Goal: Information Seeking & Learning: Learn about a topic

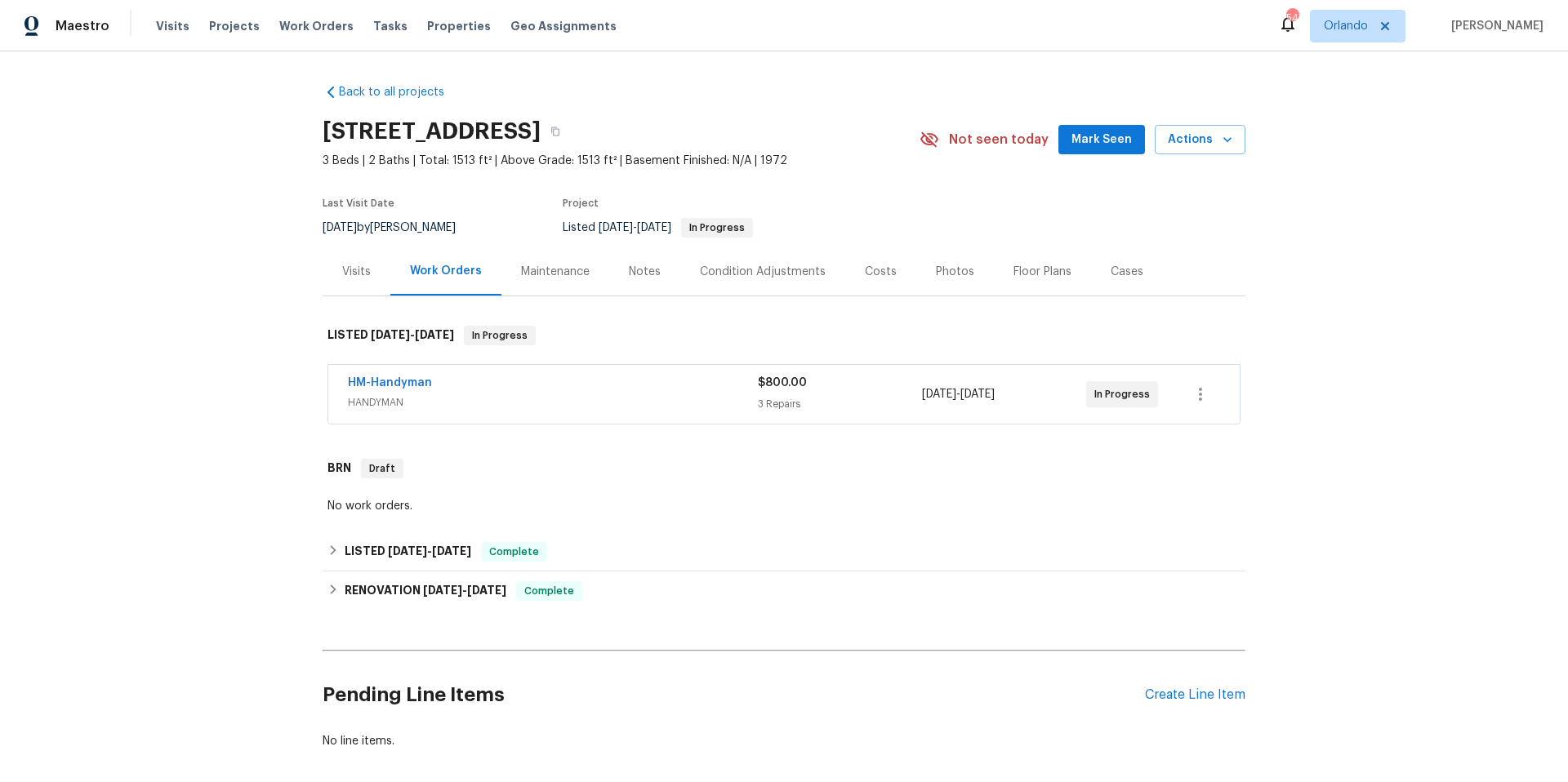
click at [575, 394] on span "HANDYMAN" at bounding box center [553, 402] width 411 height 16
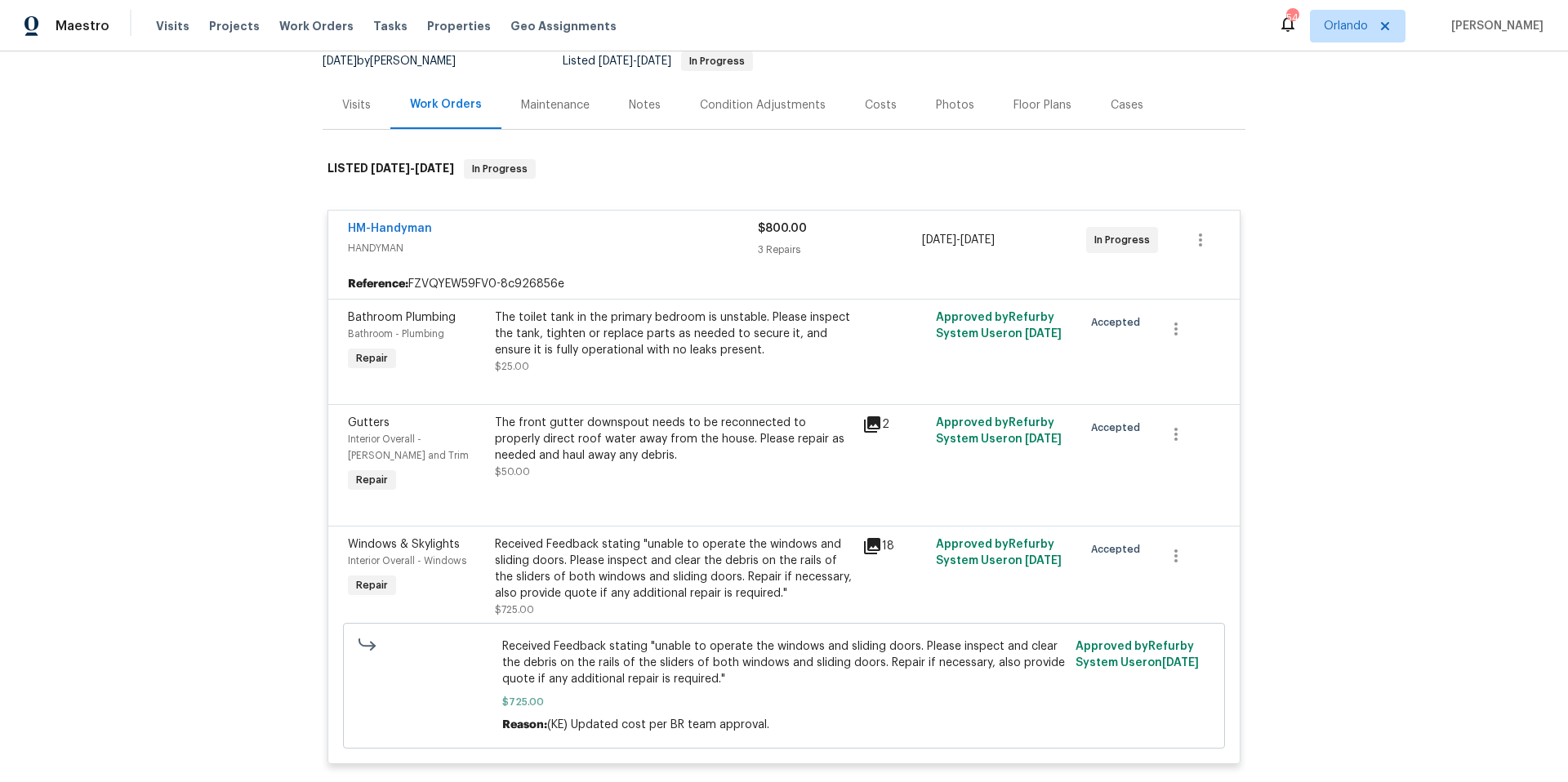
scroll to position [220, 0]
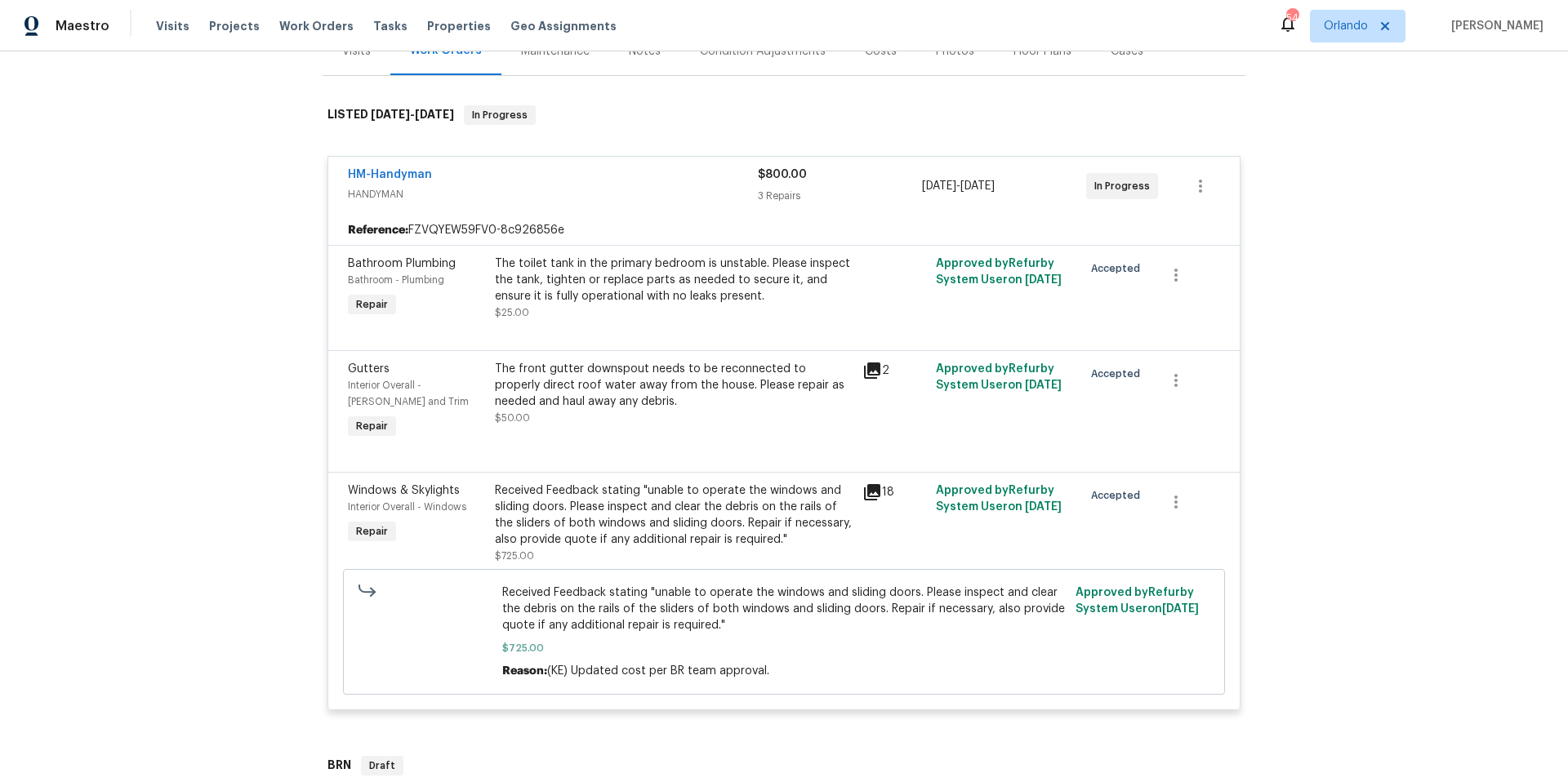
click at [865, 372] on icon at bounding box center [872, 371] width 20 height 20
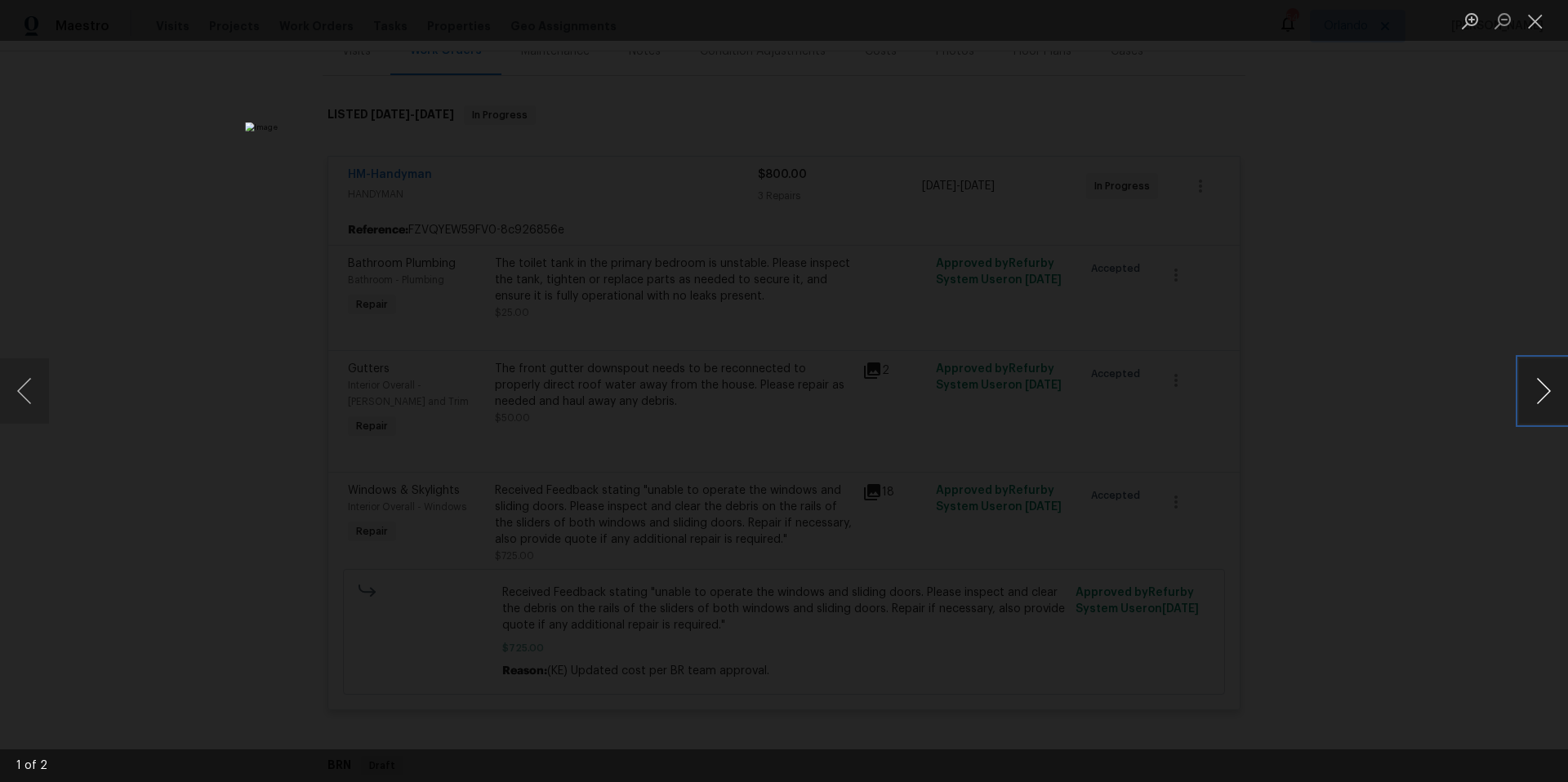
click at [1544, 392] on button "Next image" at bounding box center [1544, 391] width 49 height 66
click at [1320, 377] on div "Lightbox" at bounding box center [784, 391] width 1568 height 782
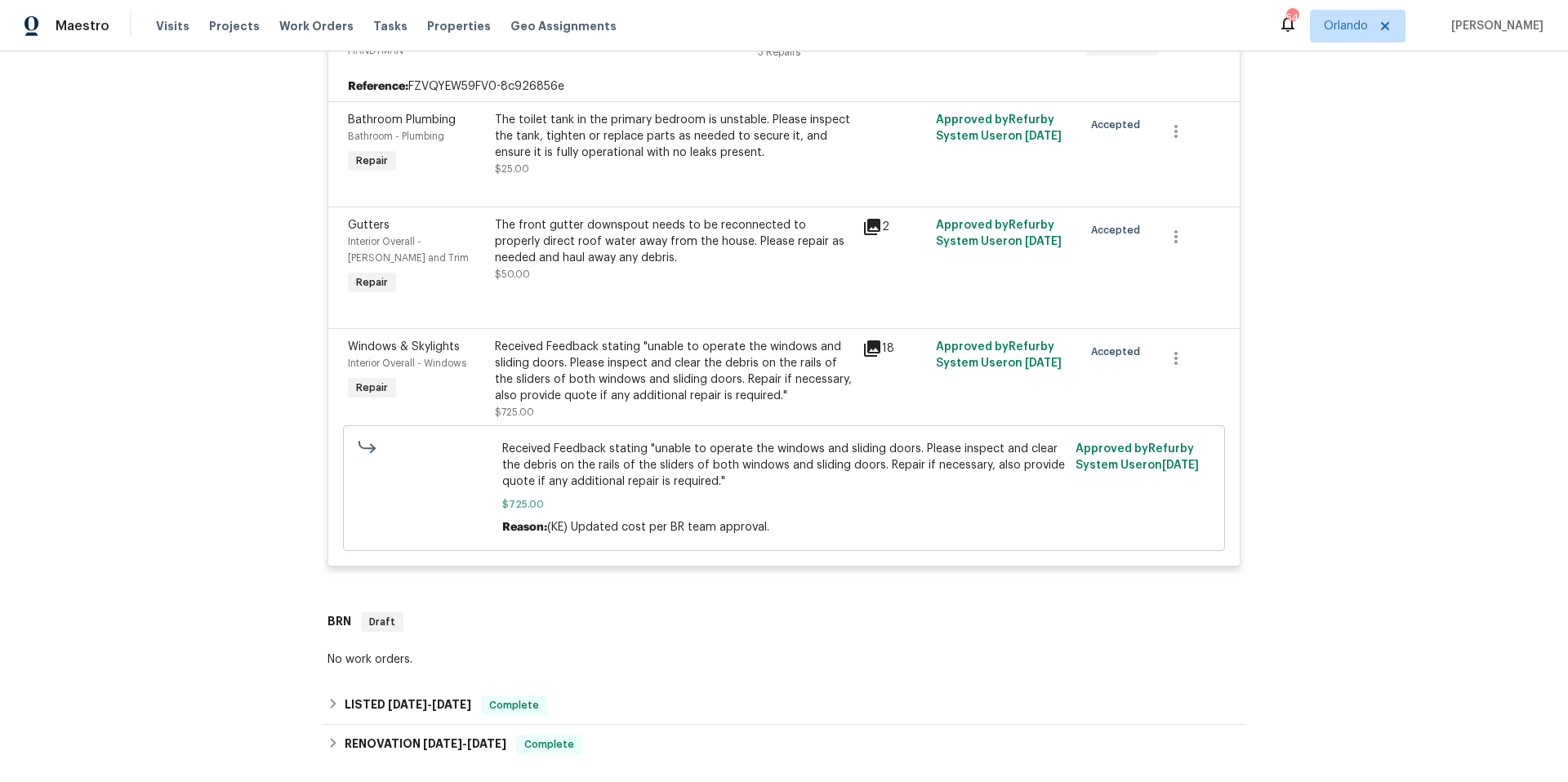
scroll to position [609, 0]
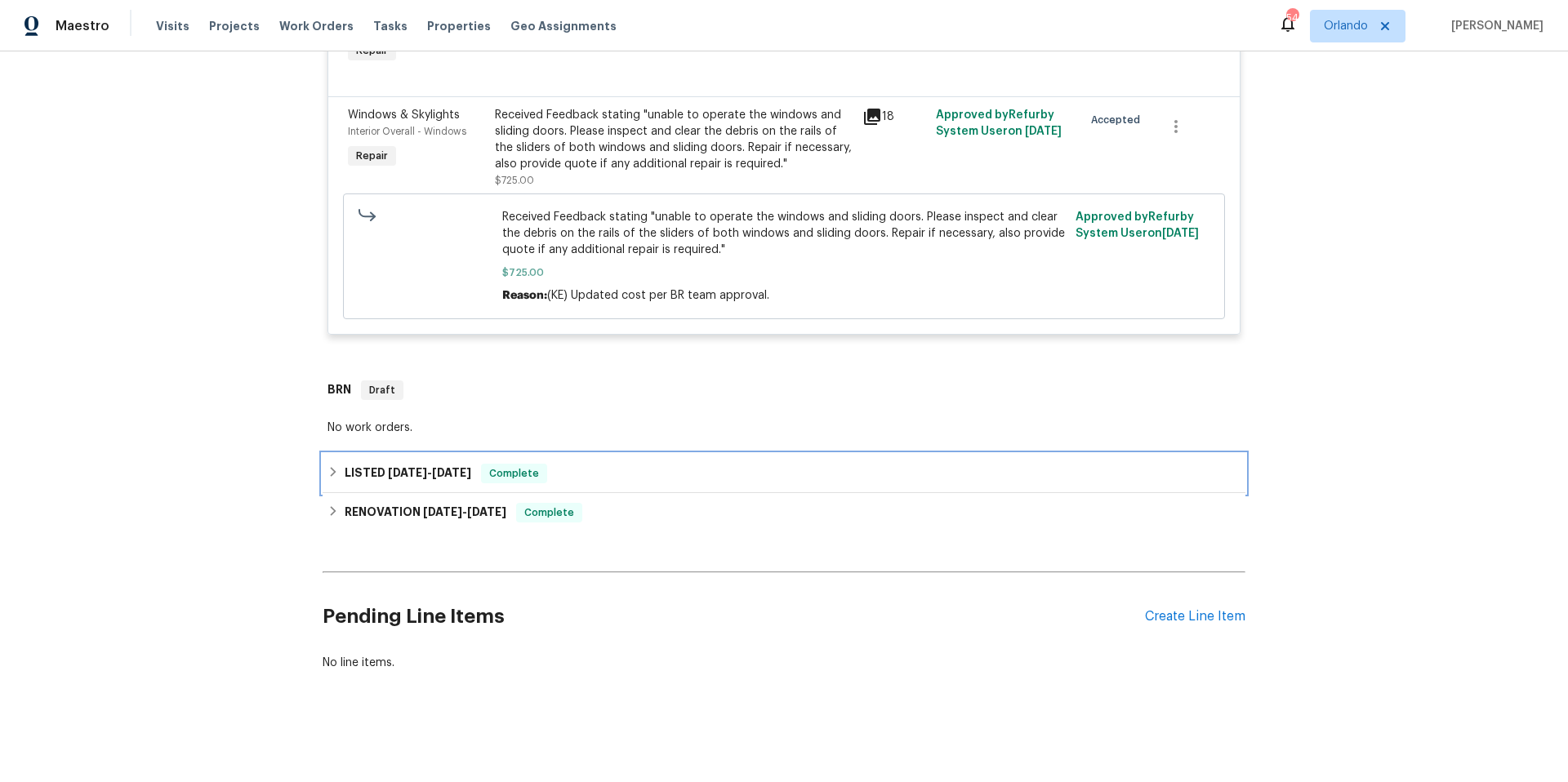
click at [695, 464] on div "LISTED 6/18/25 - 6/19/25 Complete" at bounding box center [784, 473] width 913 height 20
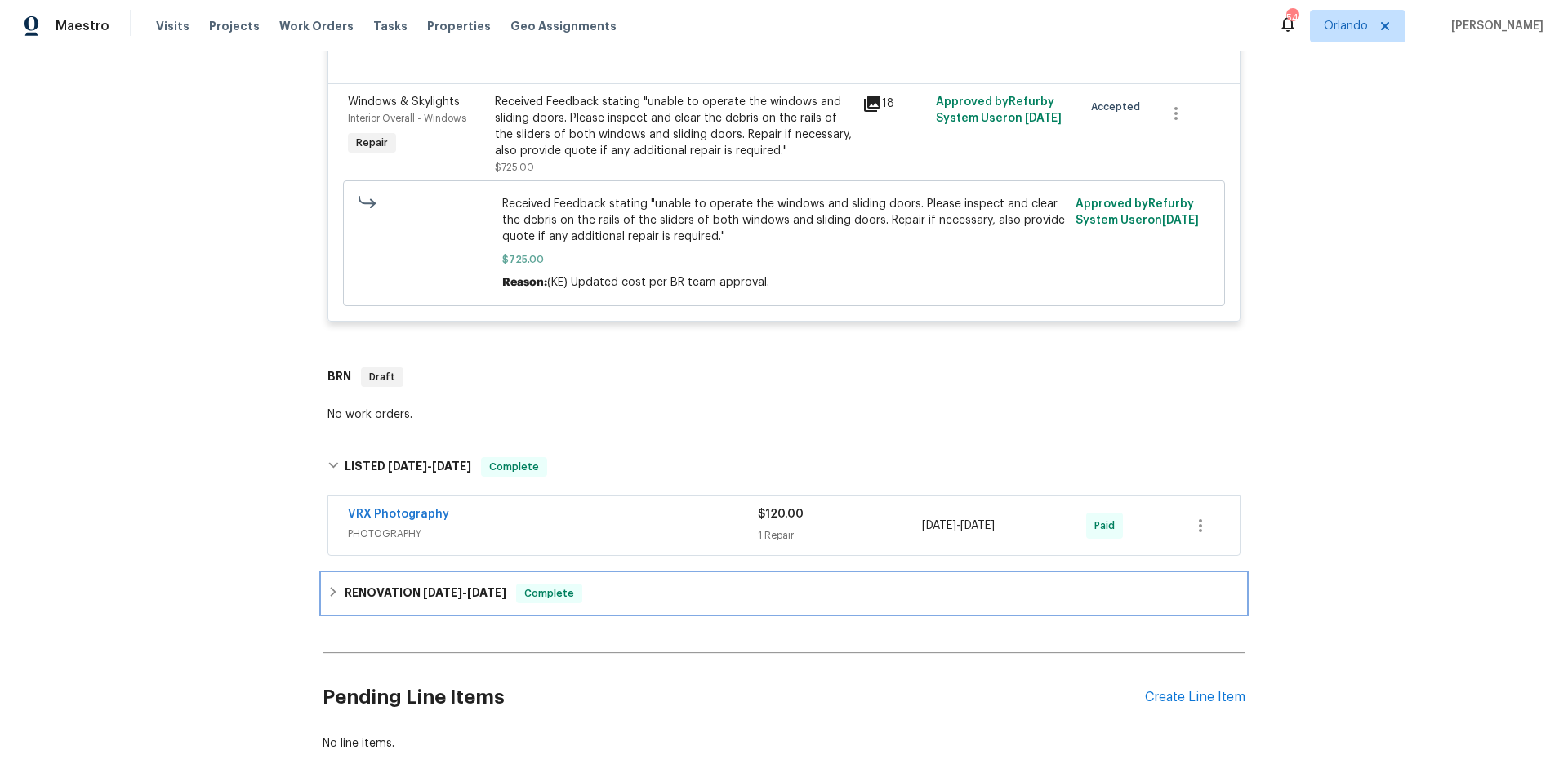
click at [707, 596] on div "RENOVATION 5/23/25 - 6/16/25 Complete" at bounding box center [784, 594] width 913 height 20
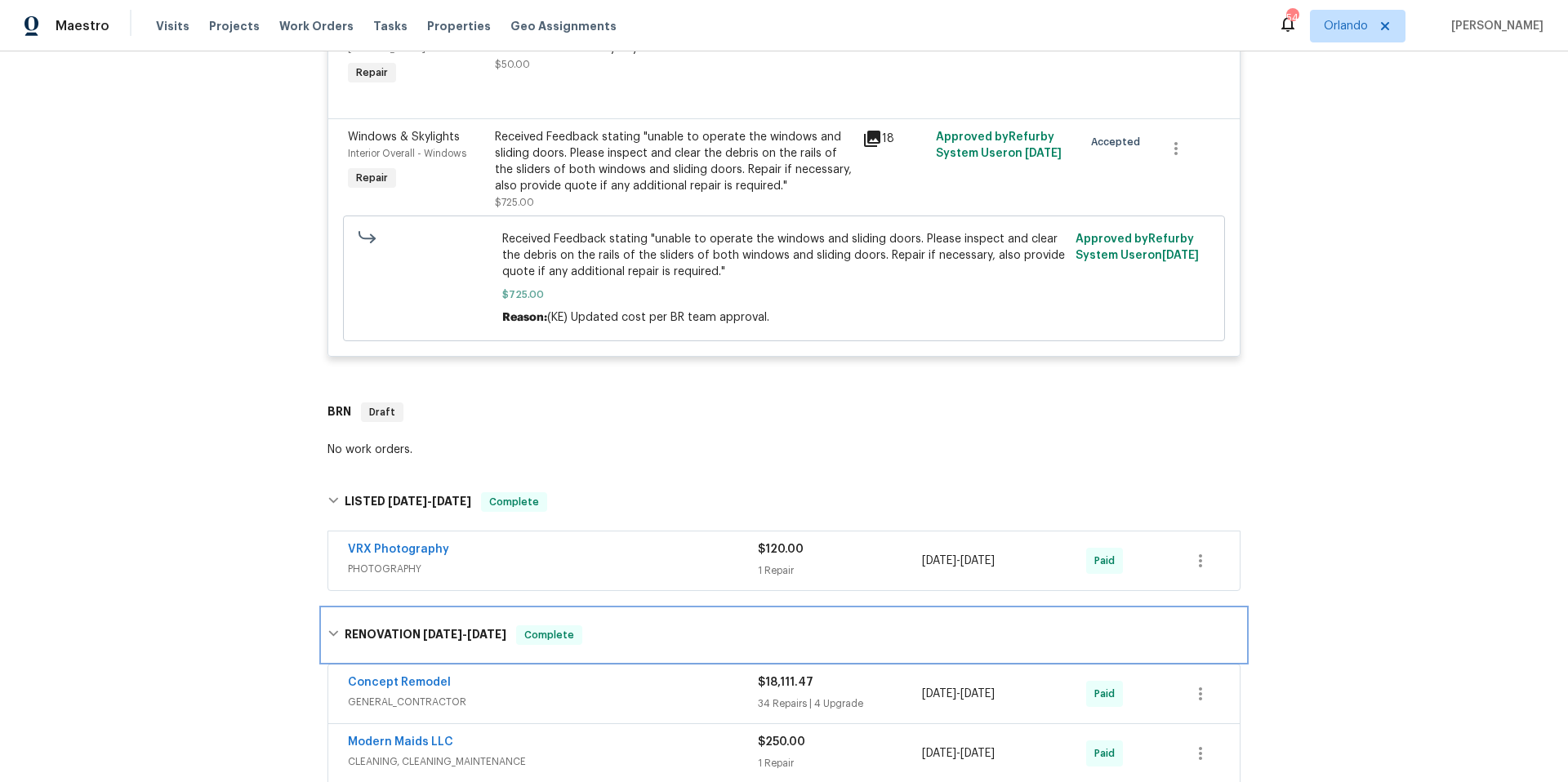
scroll to position [241, 0]
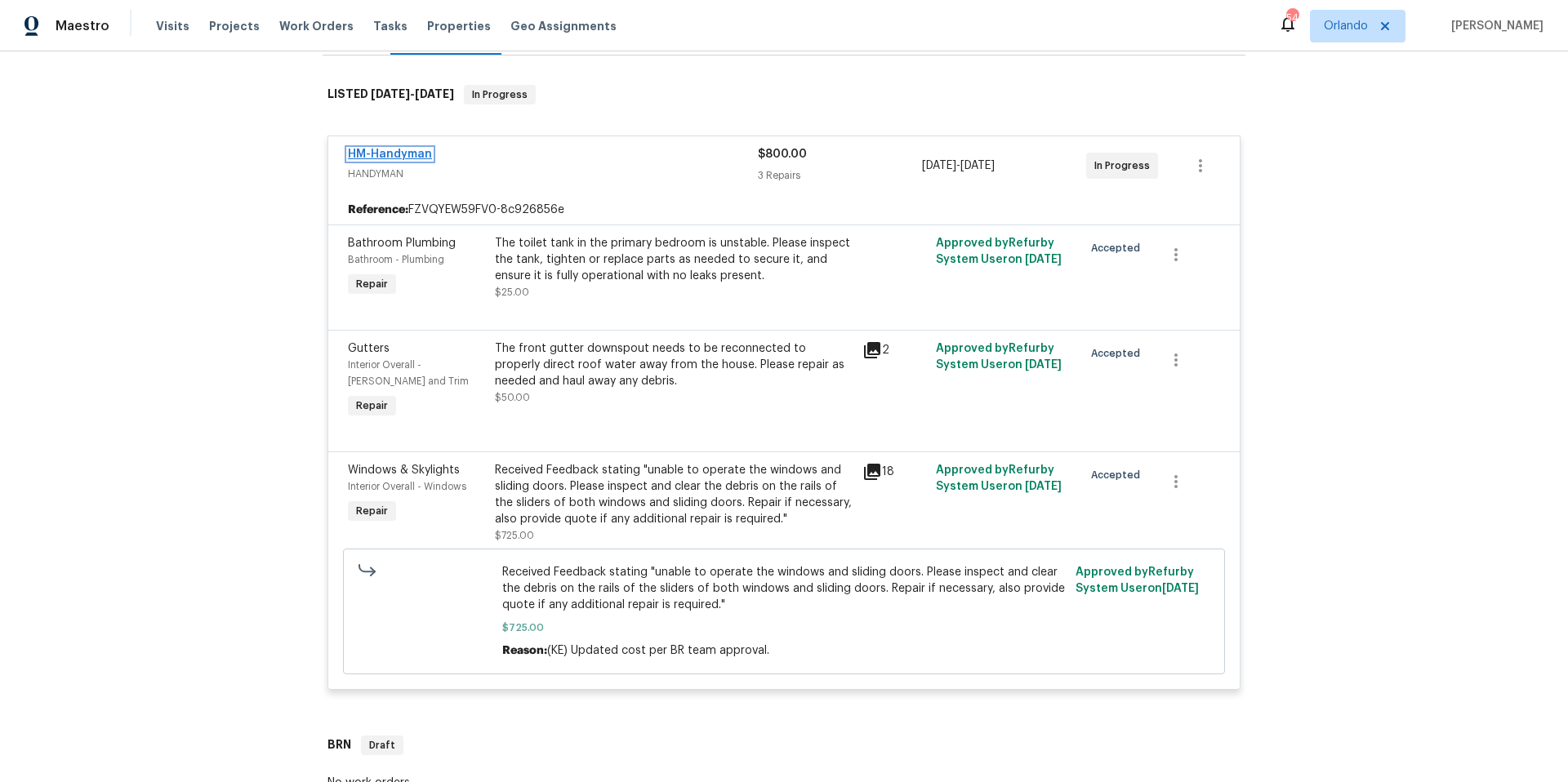
click at [401, 152] on link "HM-Handyman" at bounding box center [390, 154] width 85 height 11
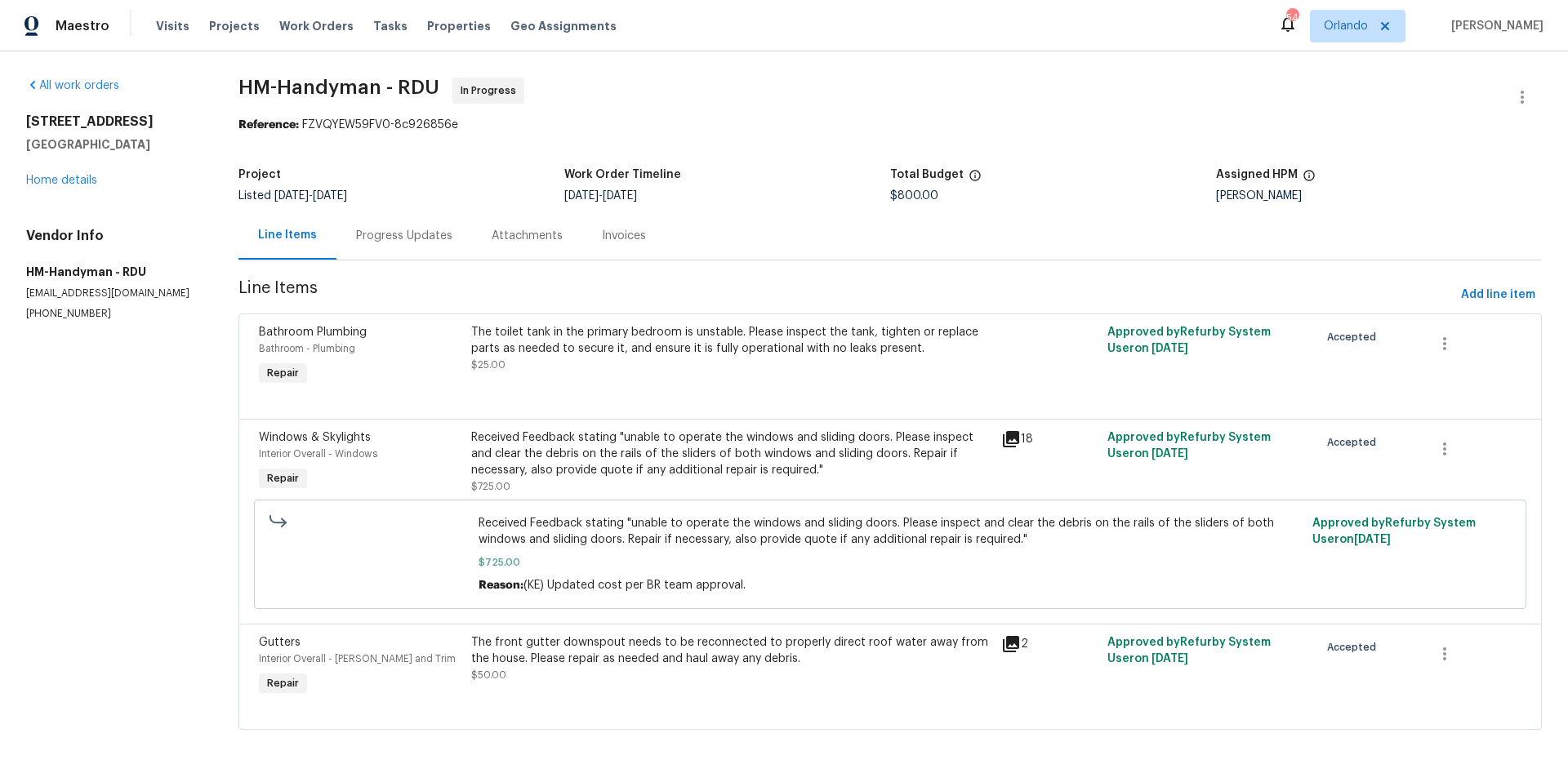
click at [426, 233] on div "Progress Updates" at bounding box center [404, 236] width 96 height 16
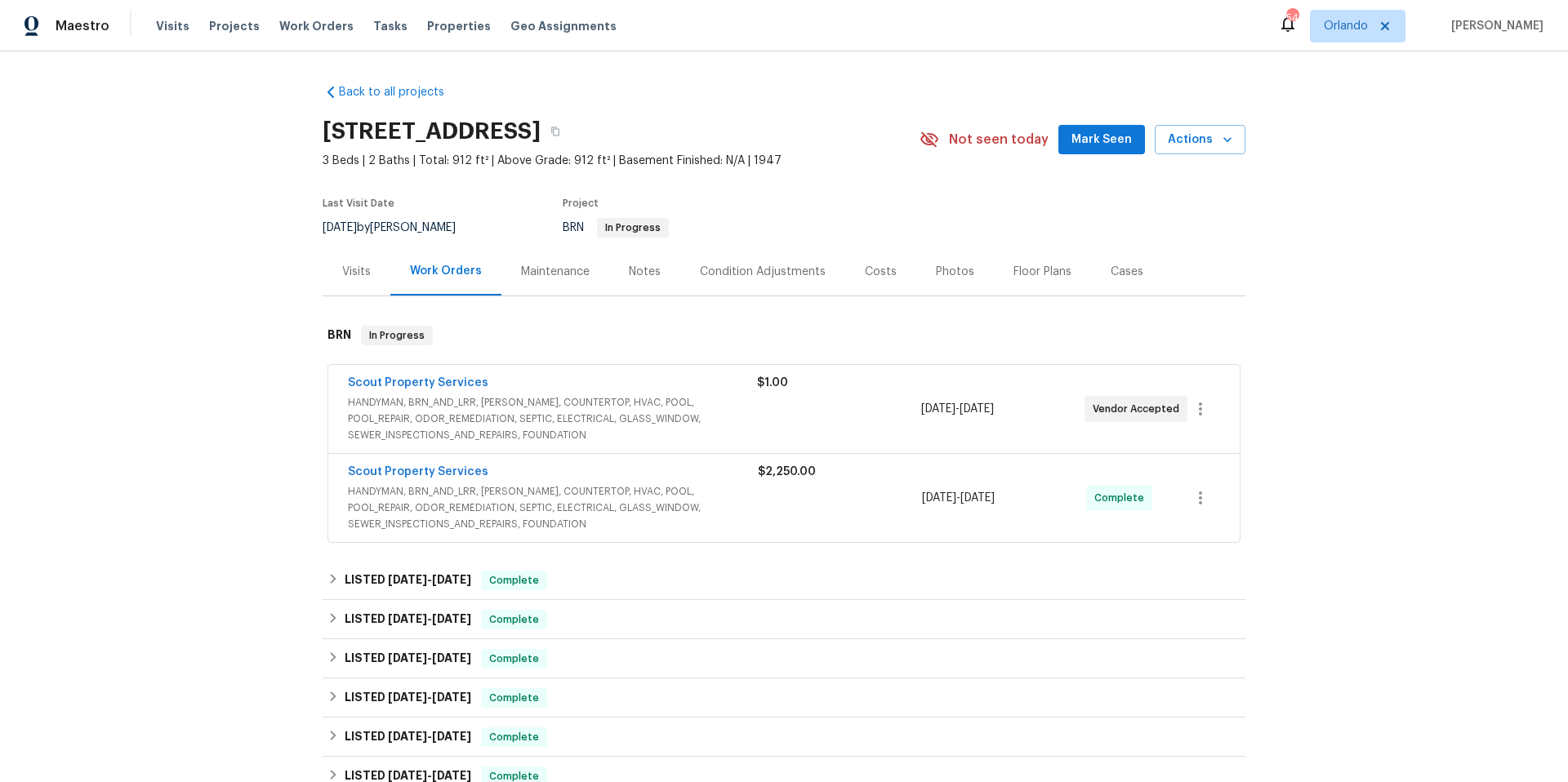
click at [489, 419] on span "HANDYMAN, BRN_AND_LRR, [PERSON_NAME], COUNTERTOP, HVAC, POOL, POOL_REPAIR, ODOR…" at bounding box center [552, 419] width 410 height 49
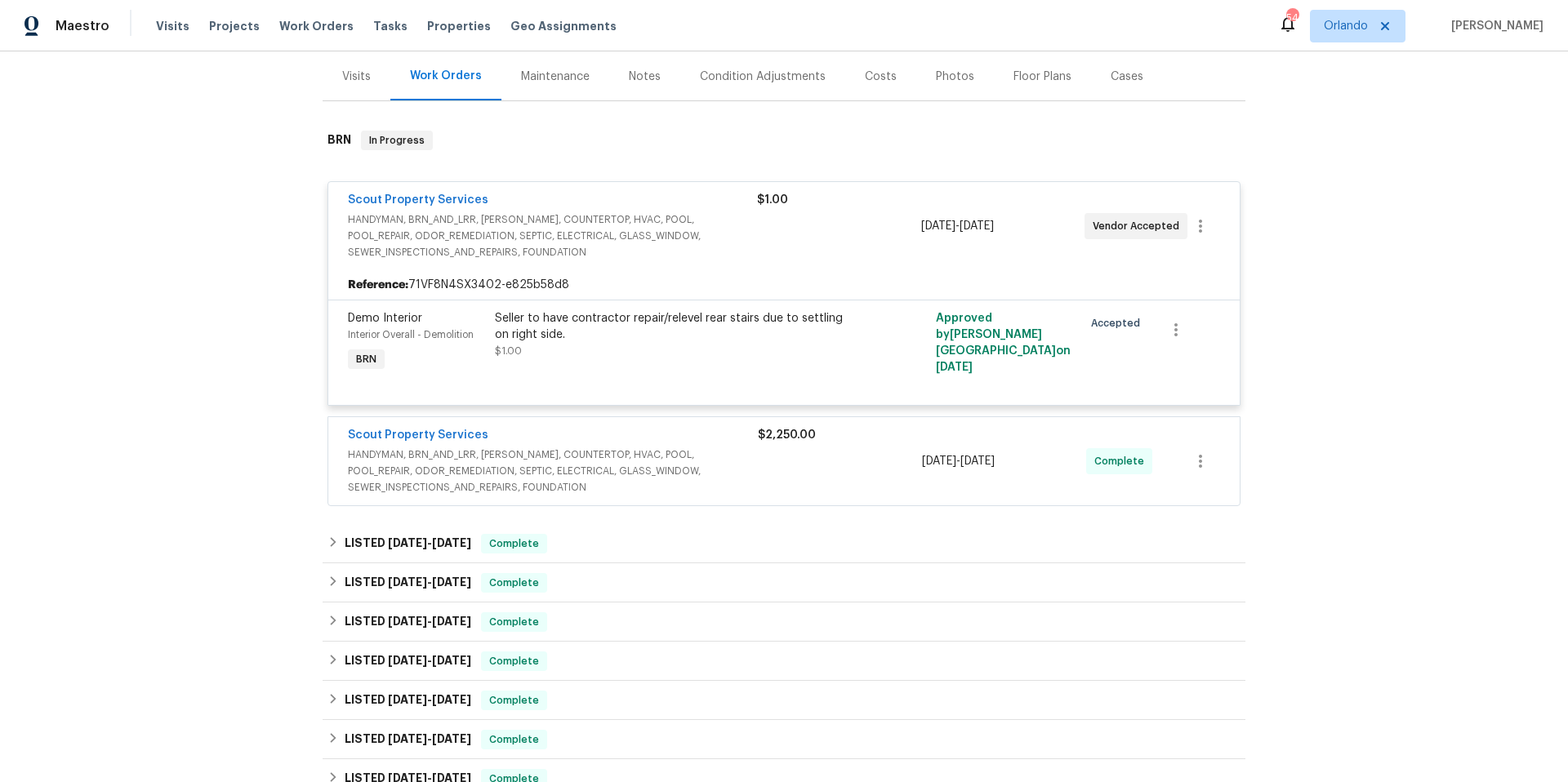
scroll to position [266, 0]
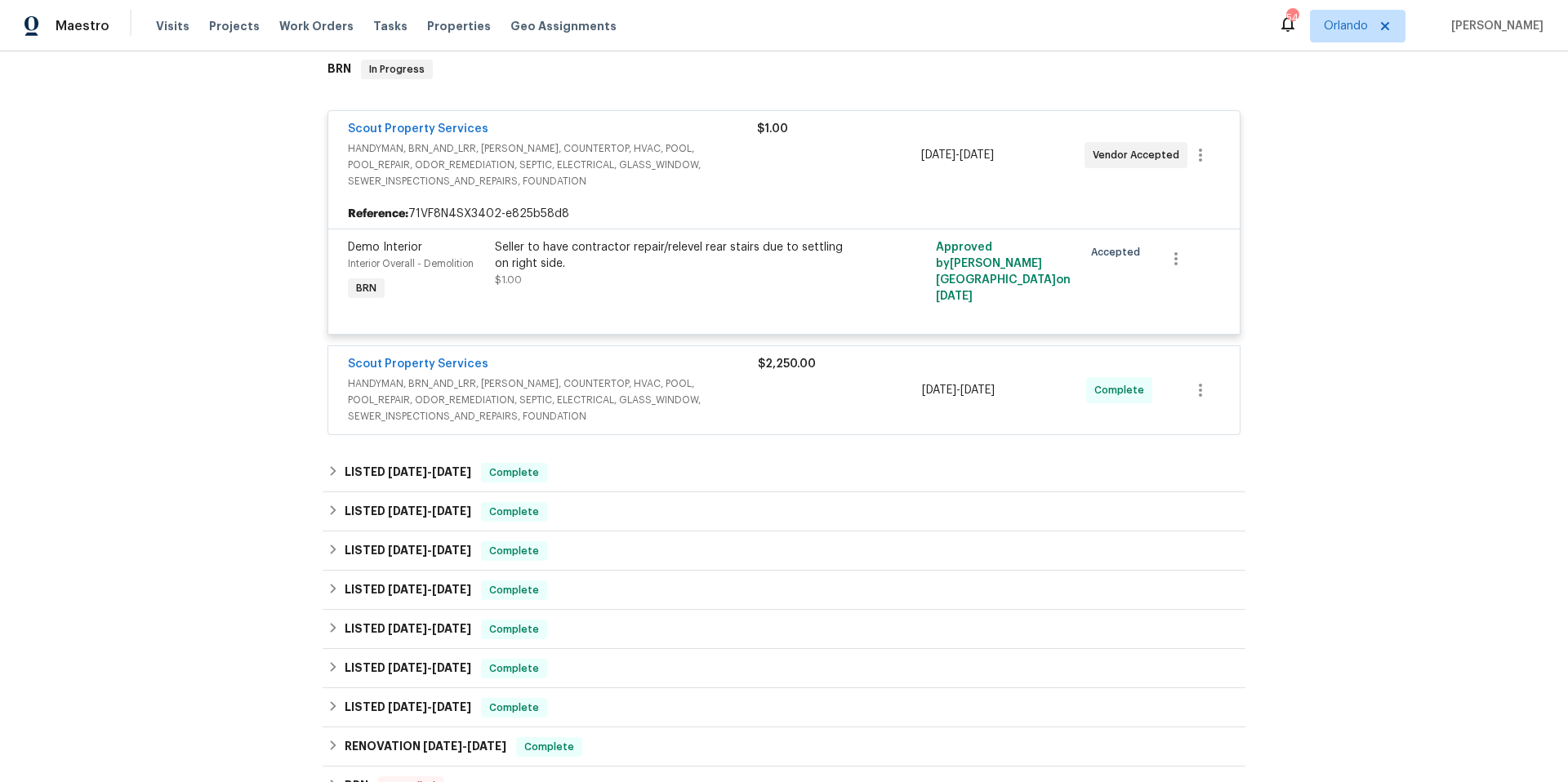
click at [587, 408] on span "HANDYMAN, BRN_AND_LRR, [PERSON_NAME], COUNTERTOP, HVAC, POOL, POOL_REPAIR, ODOR…" at bounding box center [553, 400] width 411 height 49
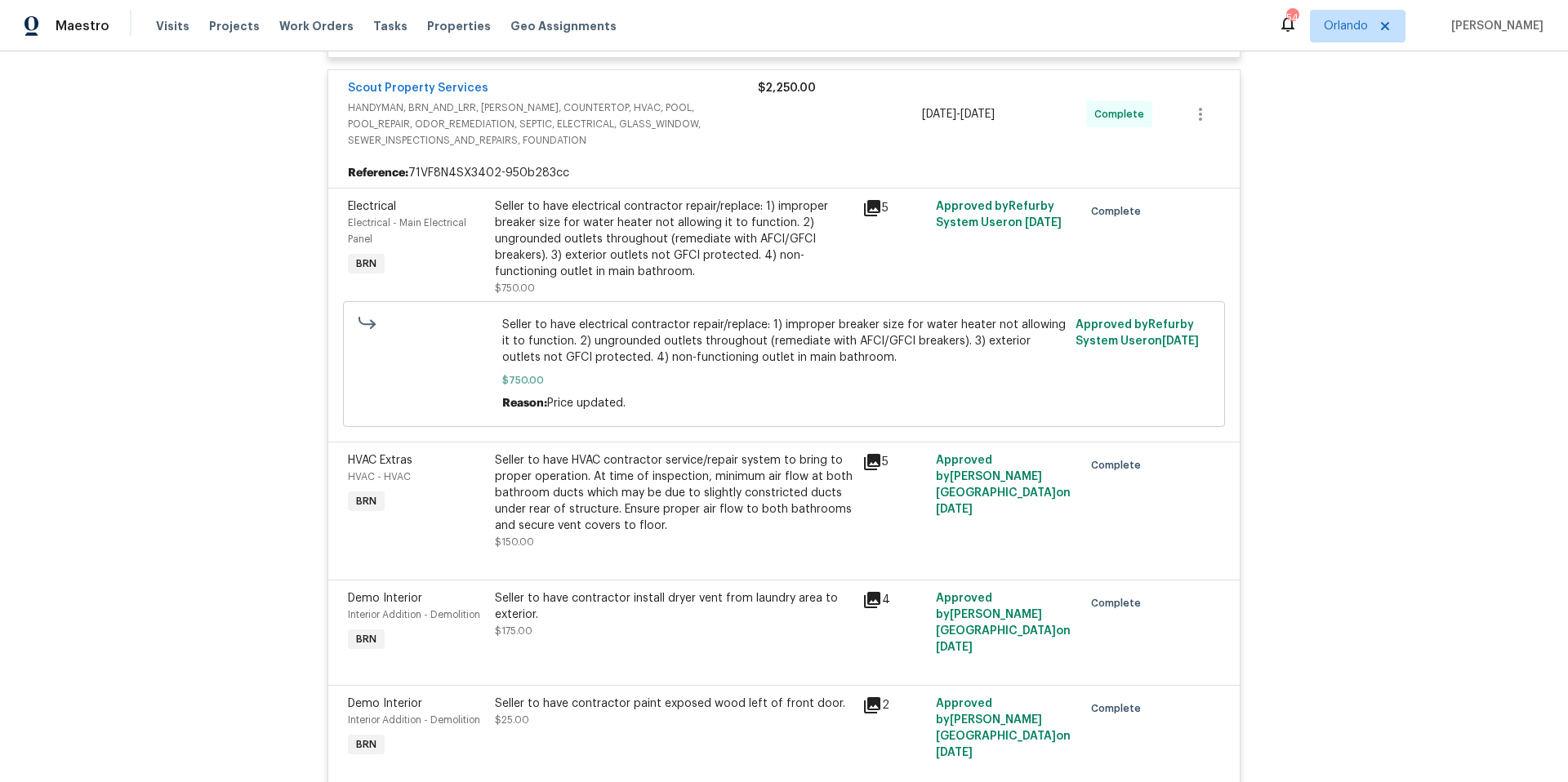
scroll to position [352, 0]
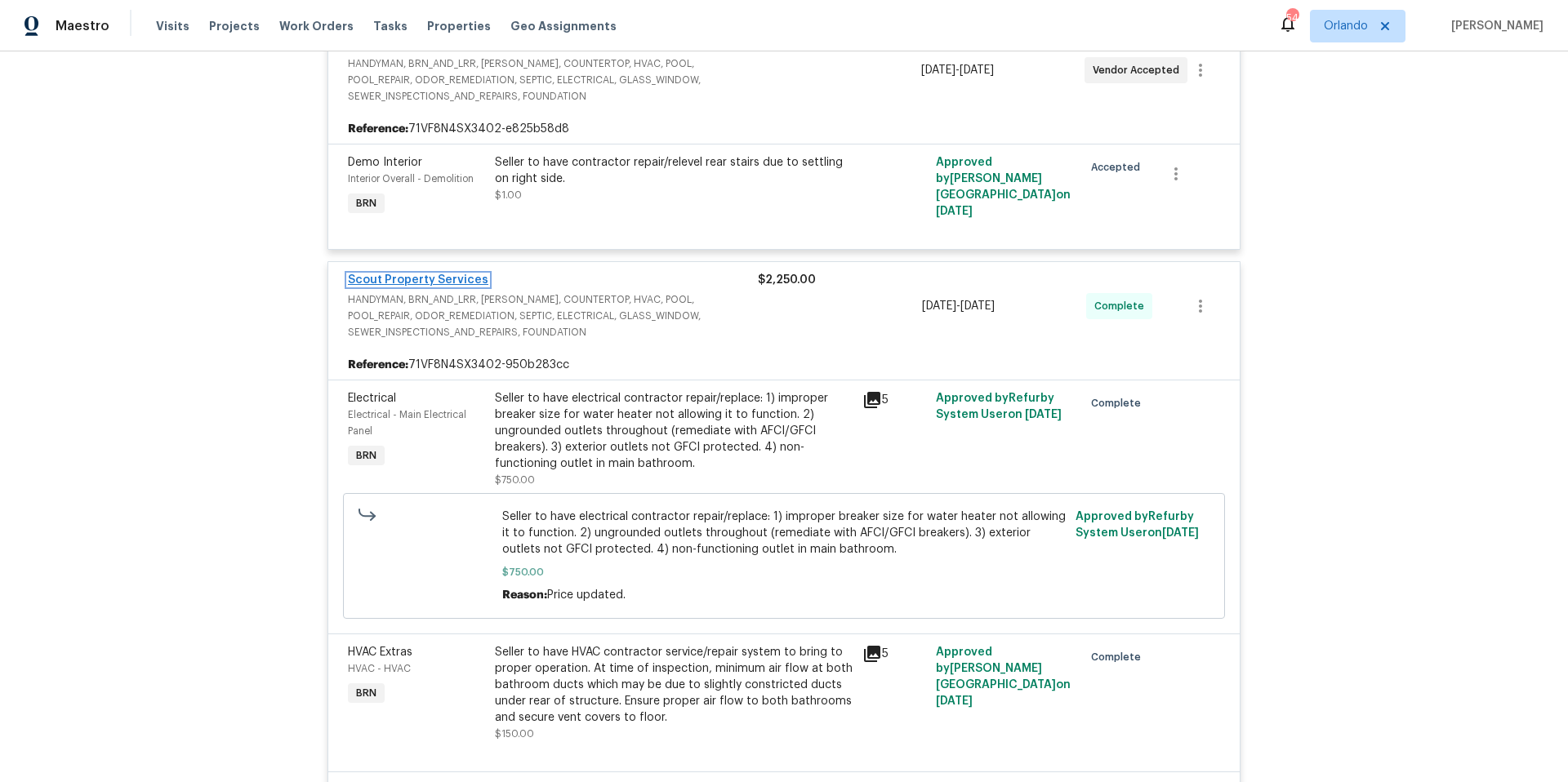
click at [433, 277] on link "Scout Property Services" at bounding box center [418, 280] width 141 height 11
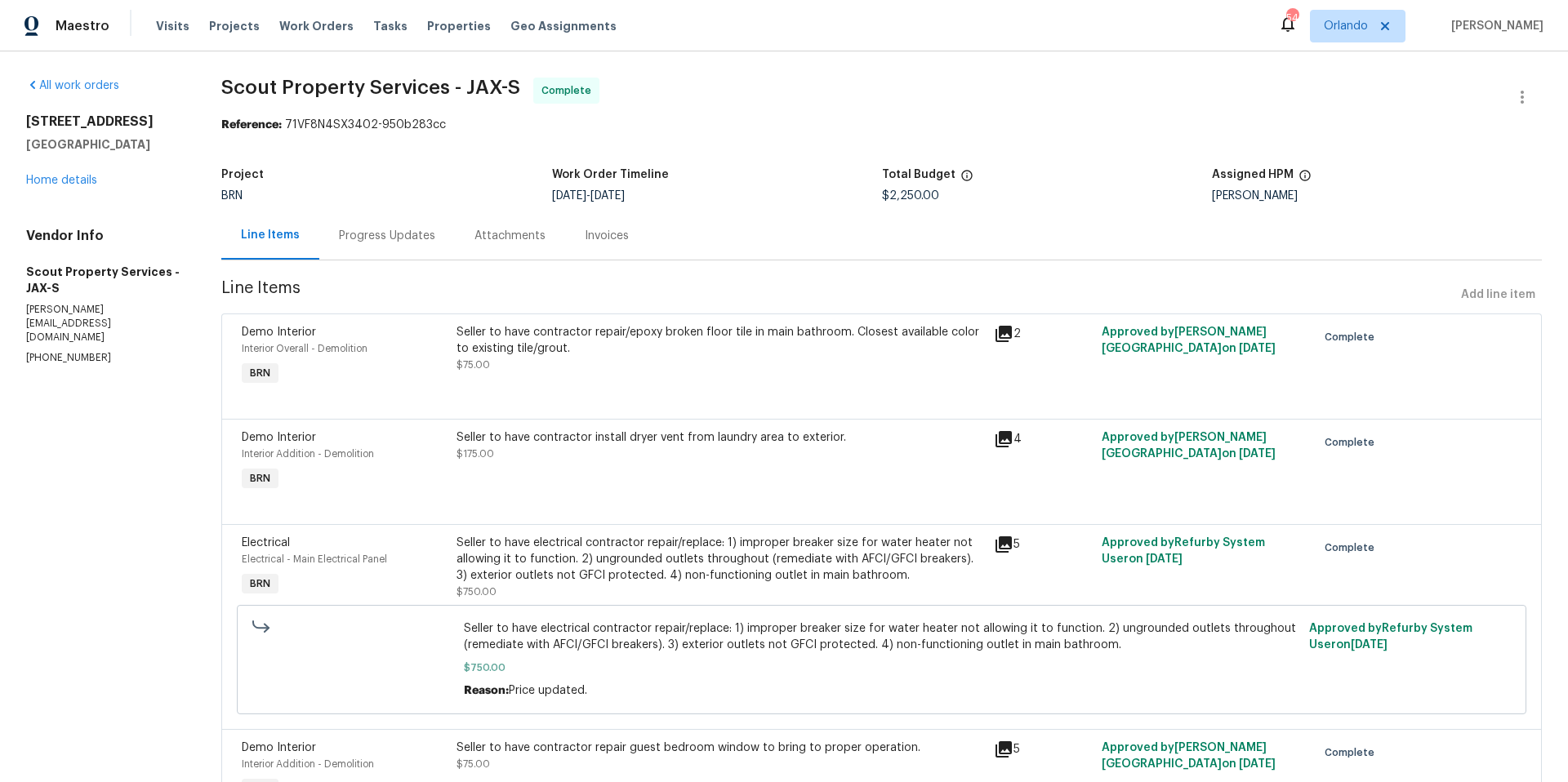
click at [405, 236] on div "Progress Updates" at bounding box center [387, 236] width 96 height 16
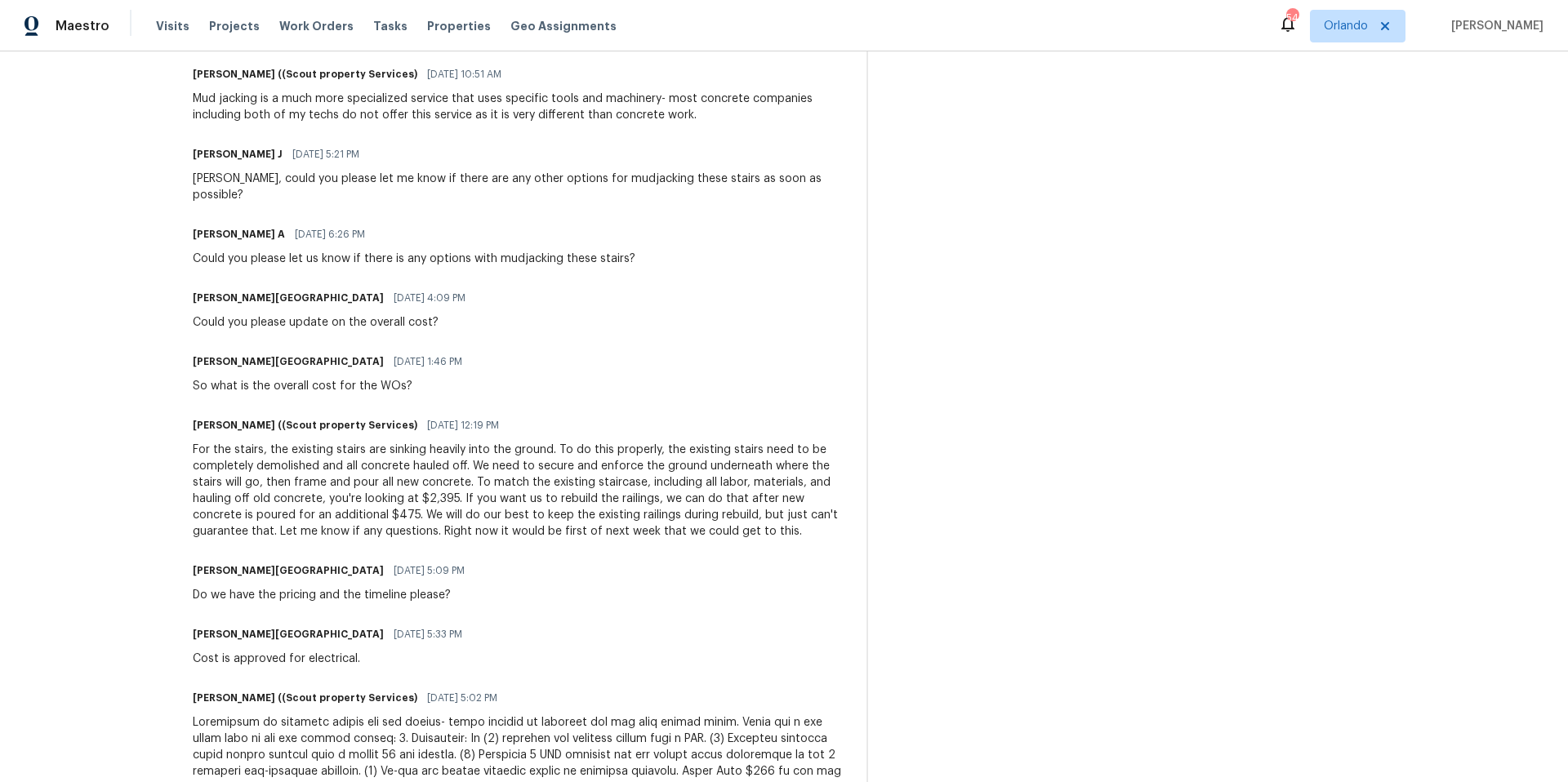
scroll to position [985, 0]
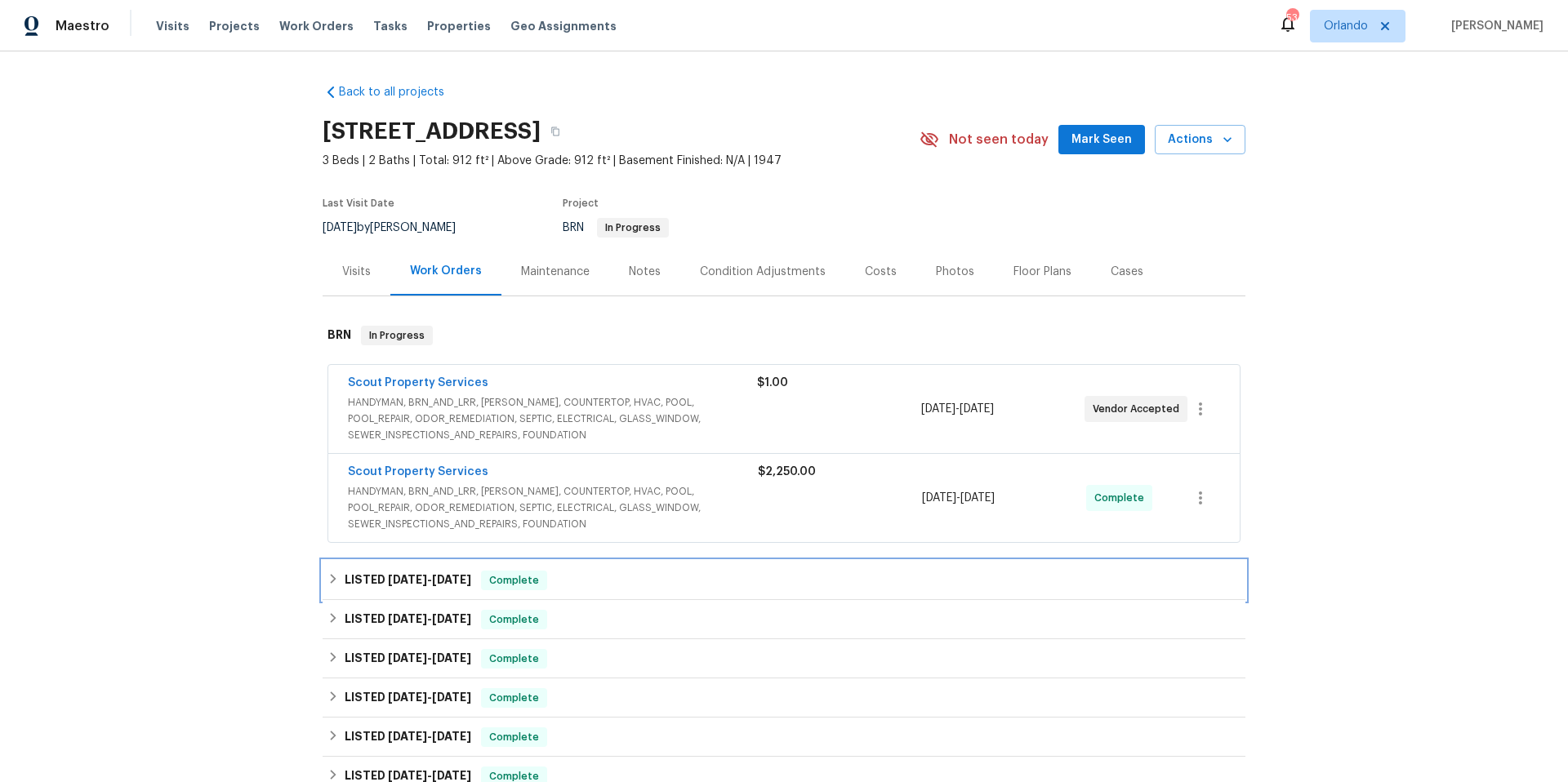
click at [641, 578] on div "LISTED 7/31/25 - 9/1/25 Complete" at bounding box center [784, 581] width 913 height 20
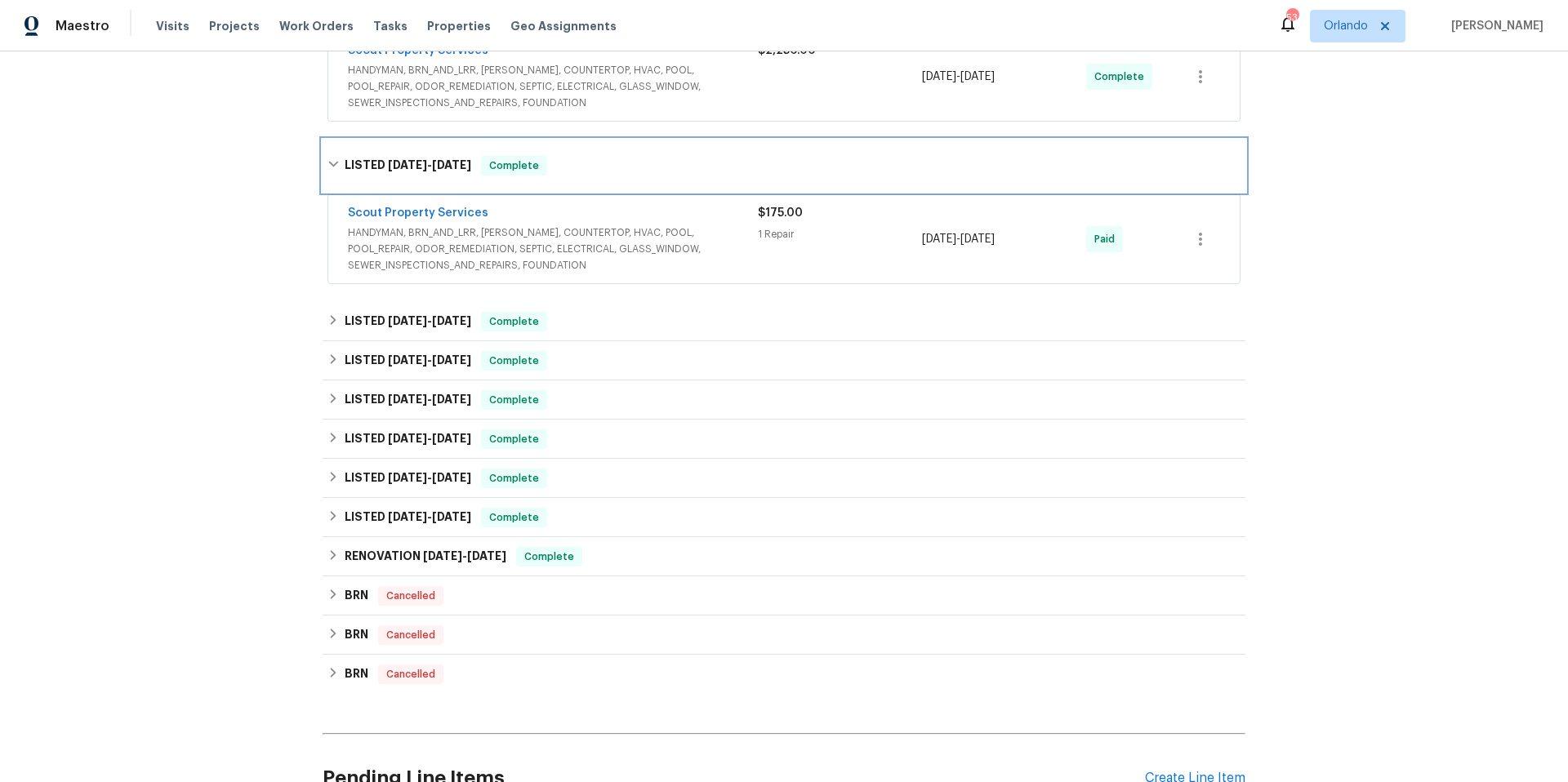
scroll to position [428, 0]
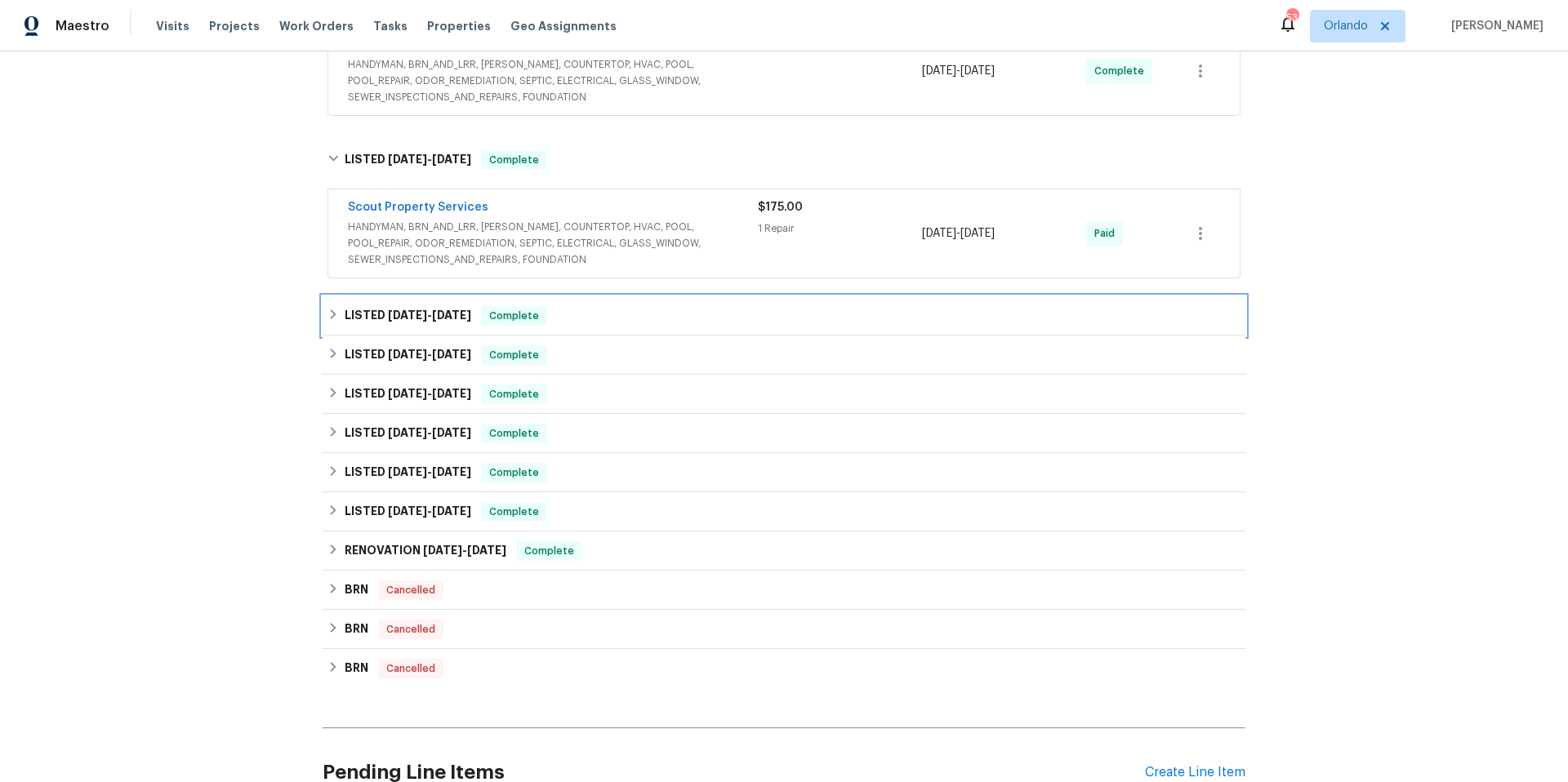
click at [659, 323] on div "LISTED 7/21/25 - 7/21/25 Complete" at bounding box center [784, 315] width 913 height 20
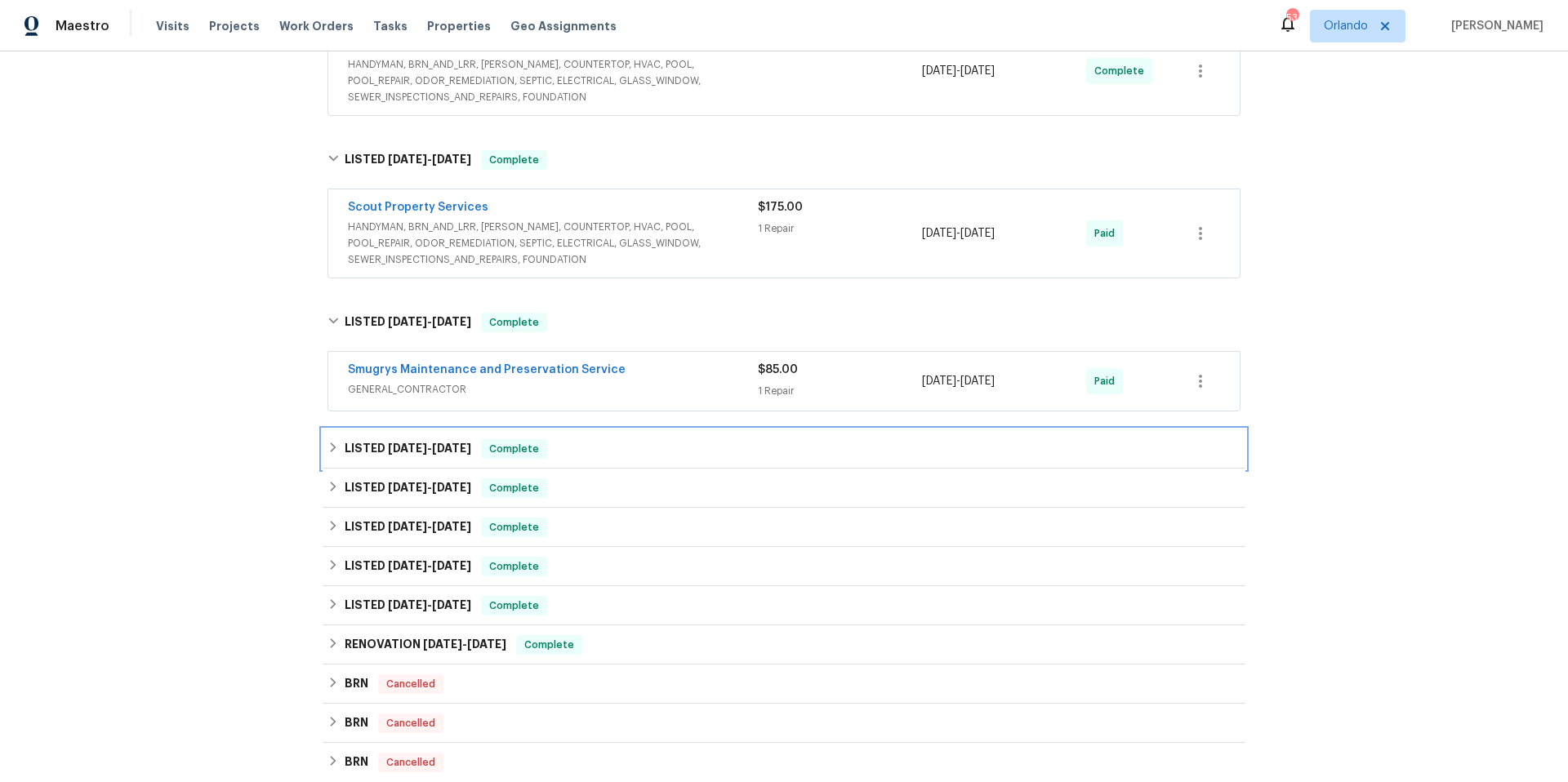
click at [682, 465] on div "LISTED 2/20/25 - 2/28/25 Complete" at bounding box center [784, 448] width 923 height 39
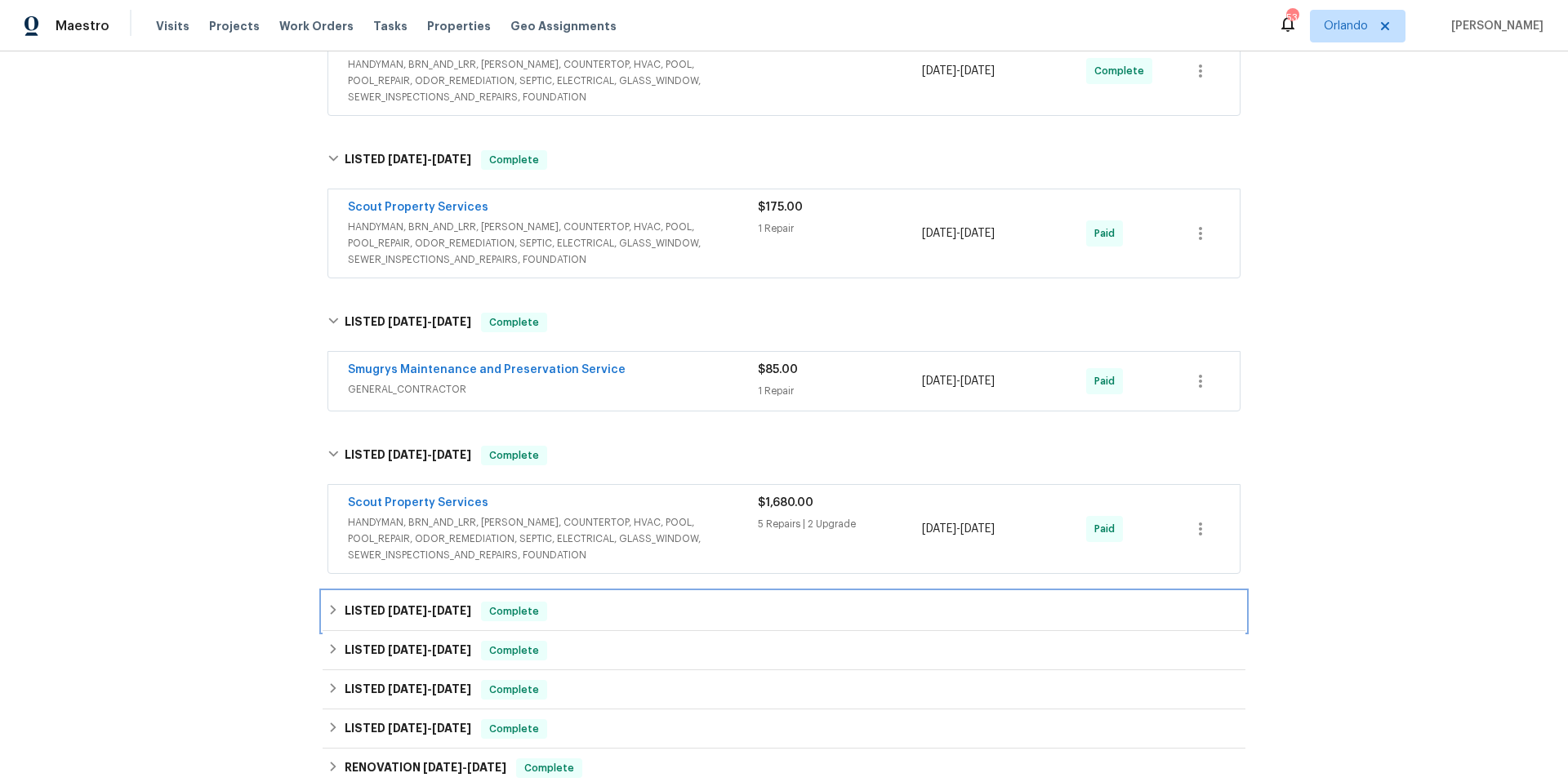
click at [680, 619] on div "LISTED 11/6/24 - 11/8/24 Complete" at bounding box center [784, 612] width 913 height 20
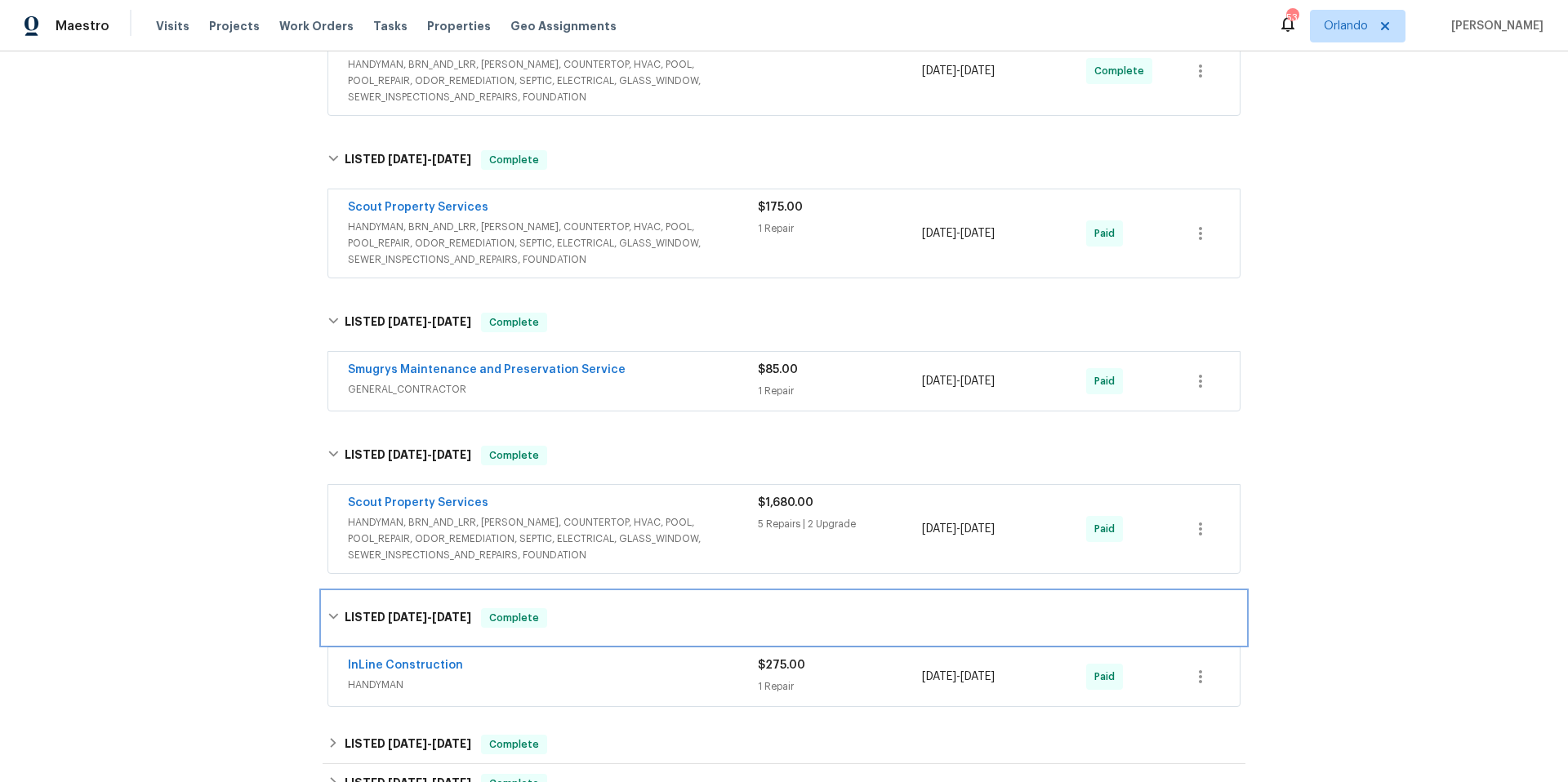
scroll to position [724, 0]
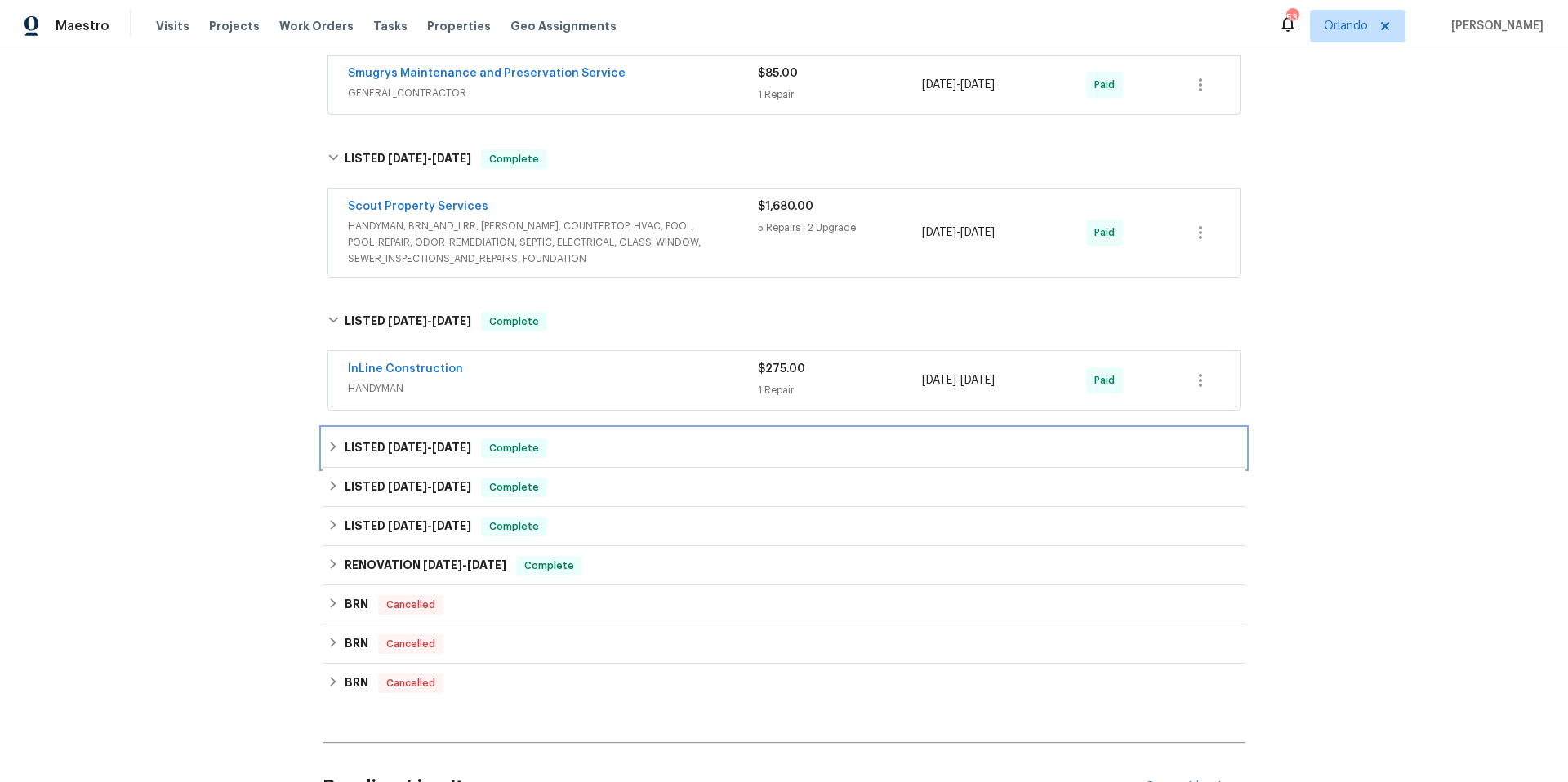
click at [686, 443] on div "LISTED 9/12/23 - 10/17/24 Complete" at bounding box center [784, 448] width 913 height 20
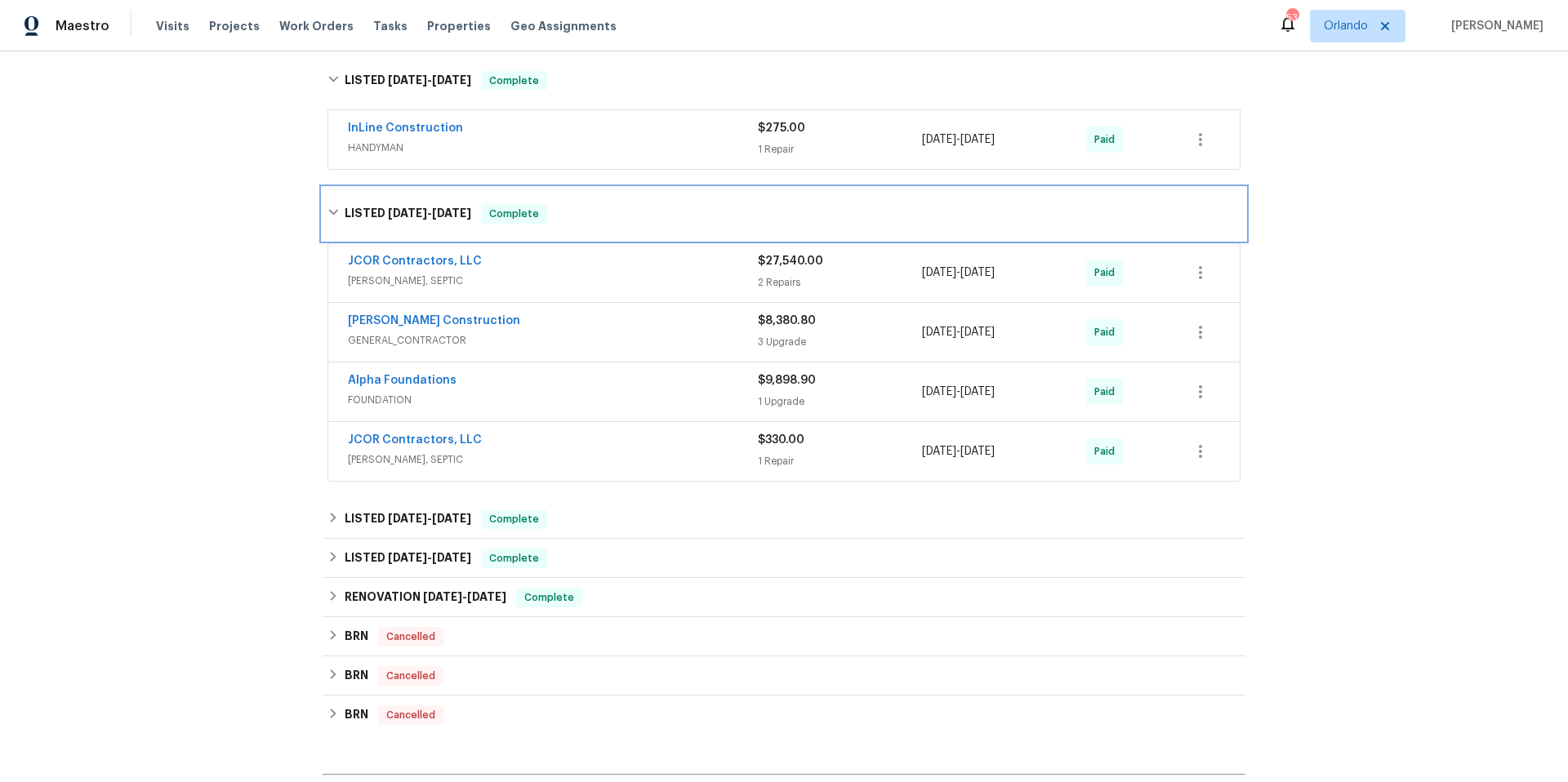
scroll to position [1004, 0]
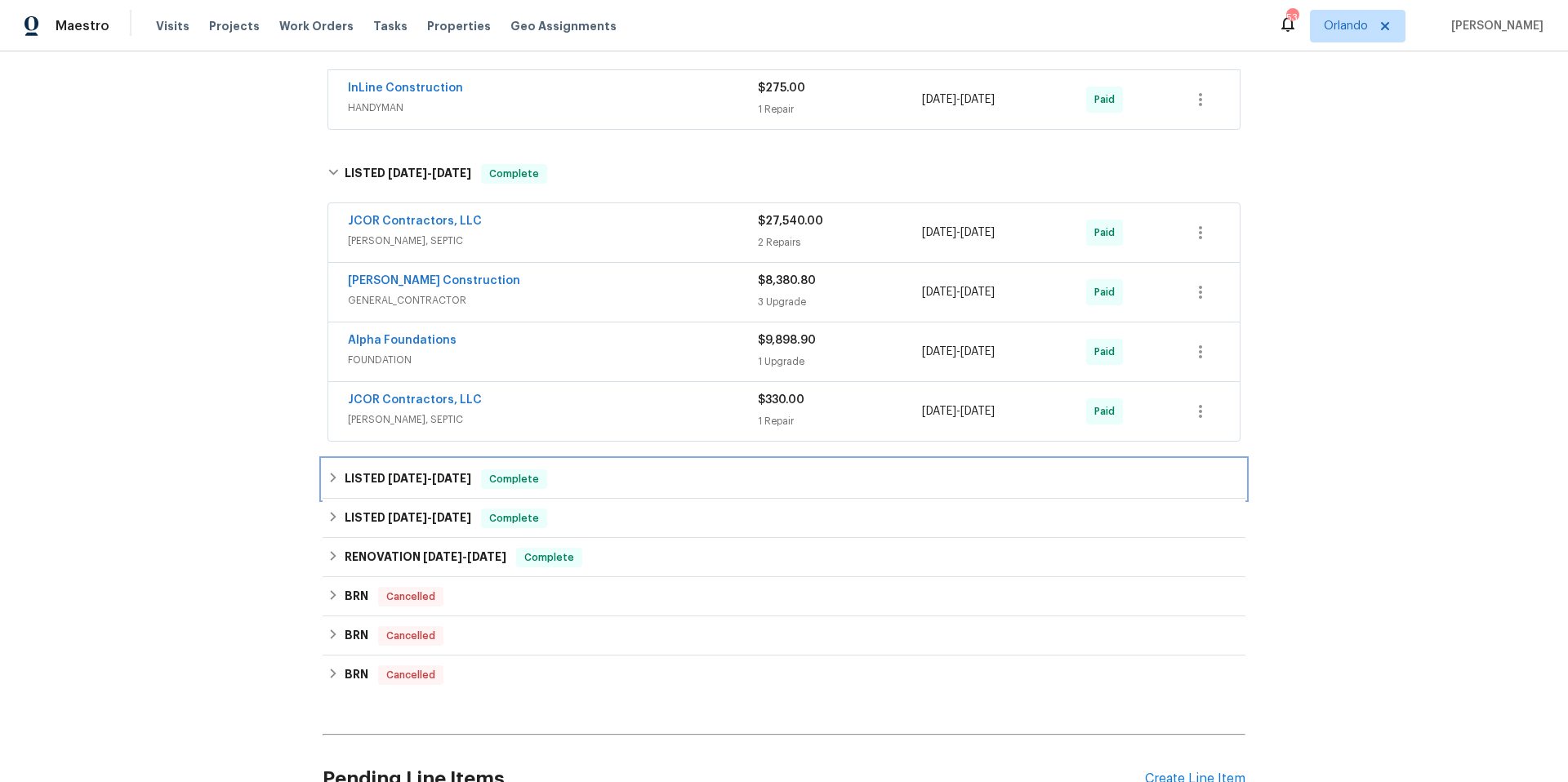
click at [660, 488] on div "LISTED 8/3/23 - 8/7/23 Complete" at bounding box center [784, 479] width 913 height 20
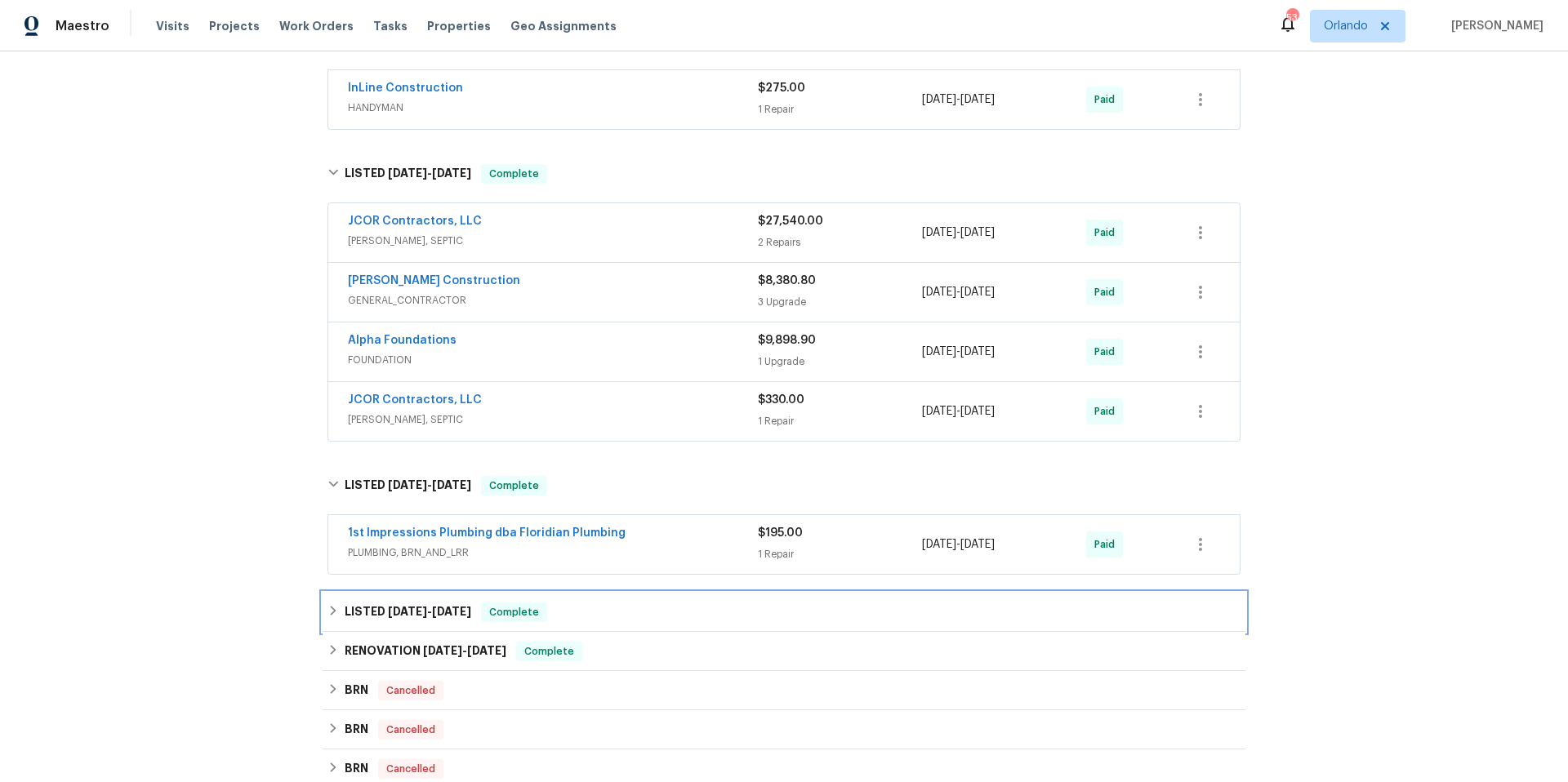
click at [666, 622] on div "LISTED 7/28/23 - 8/2/23 Complete" at bounding box center [784, 612] width 923 height 39
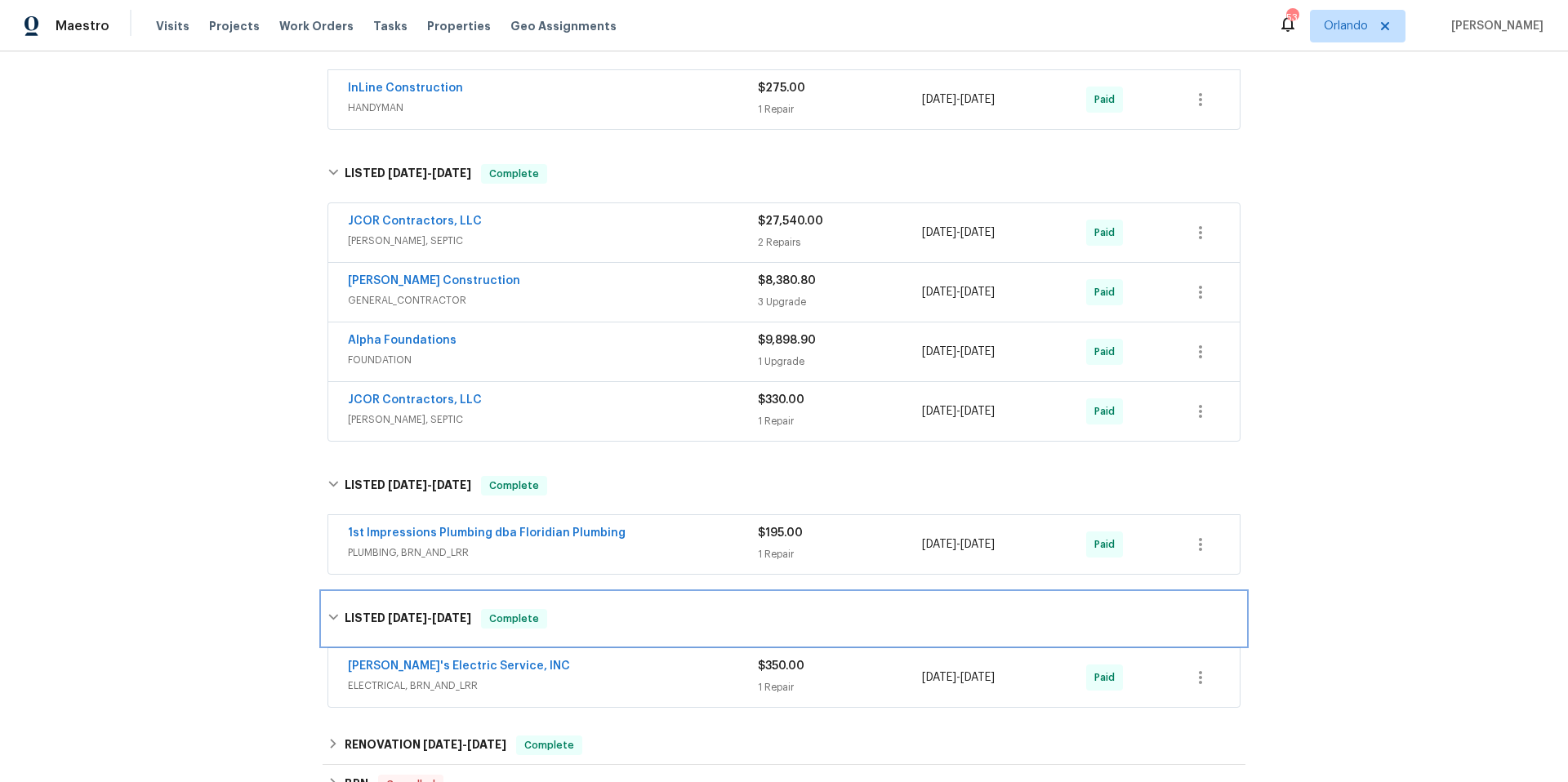
scroll to position [1037, 0]
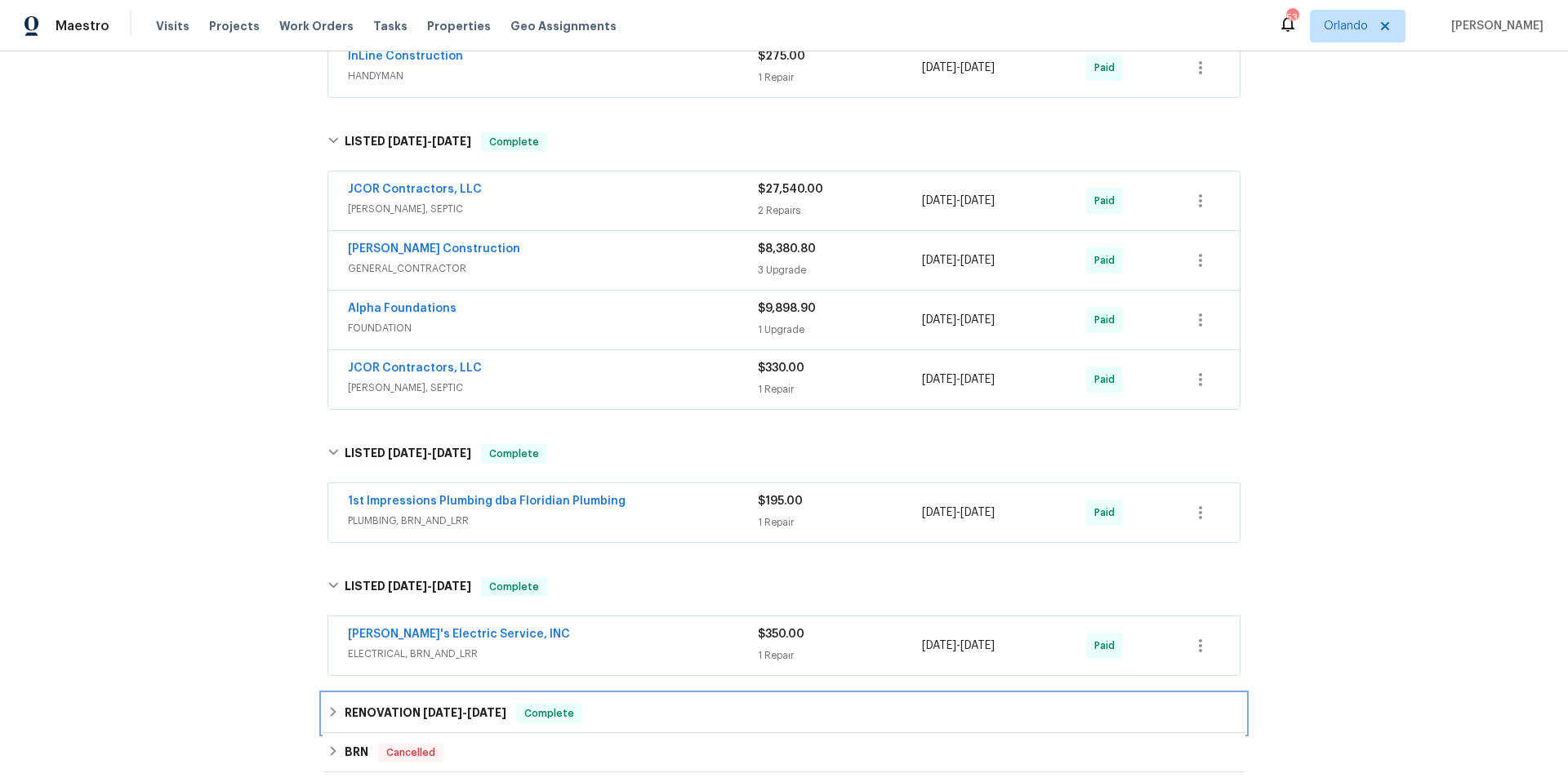
click at [649, 718] on div "RENOVATION 7/10/23 - 7/24/23 Complete" at bounding box center [784, 714] width 913 height 20
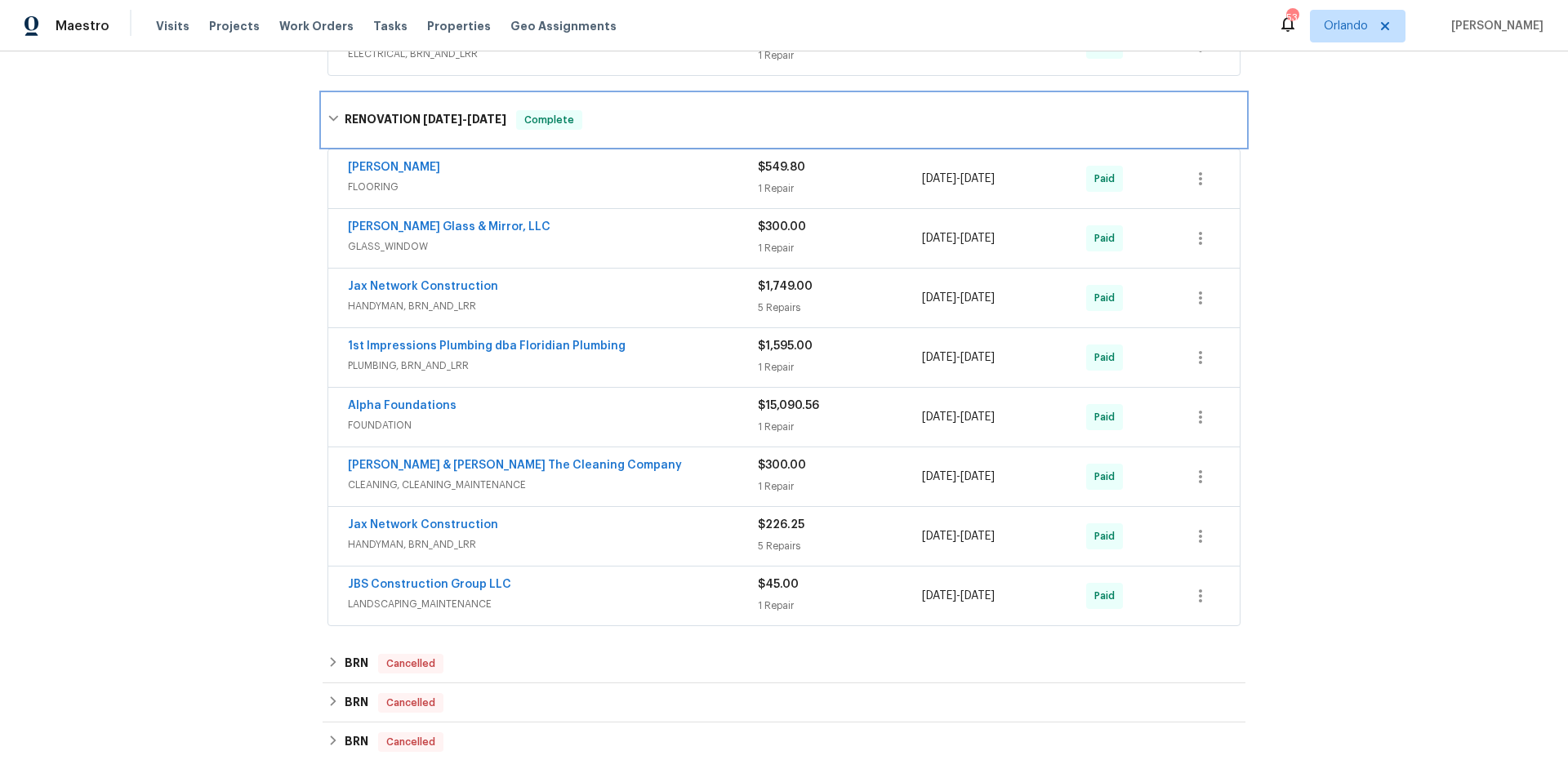
scroll to position [1667, 0]
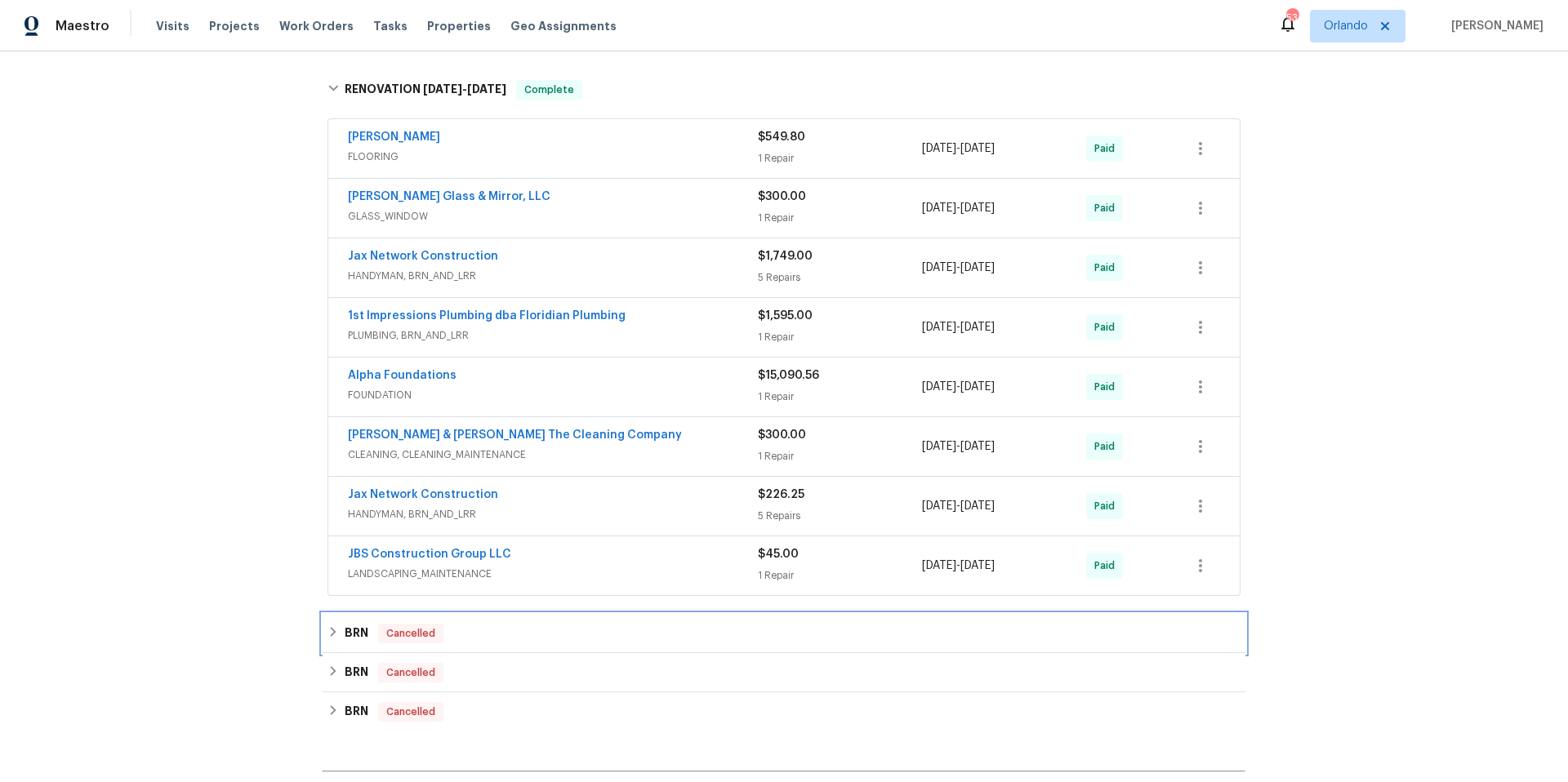
click at [673, 642] on div "BRN Cancelled" at bounding box center [784, 634] width 913 height 20
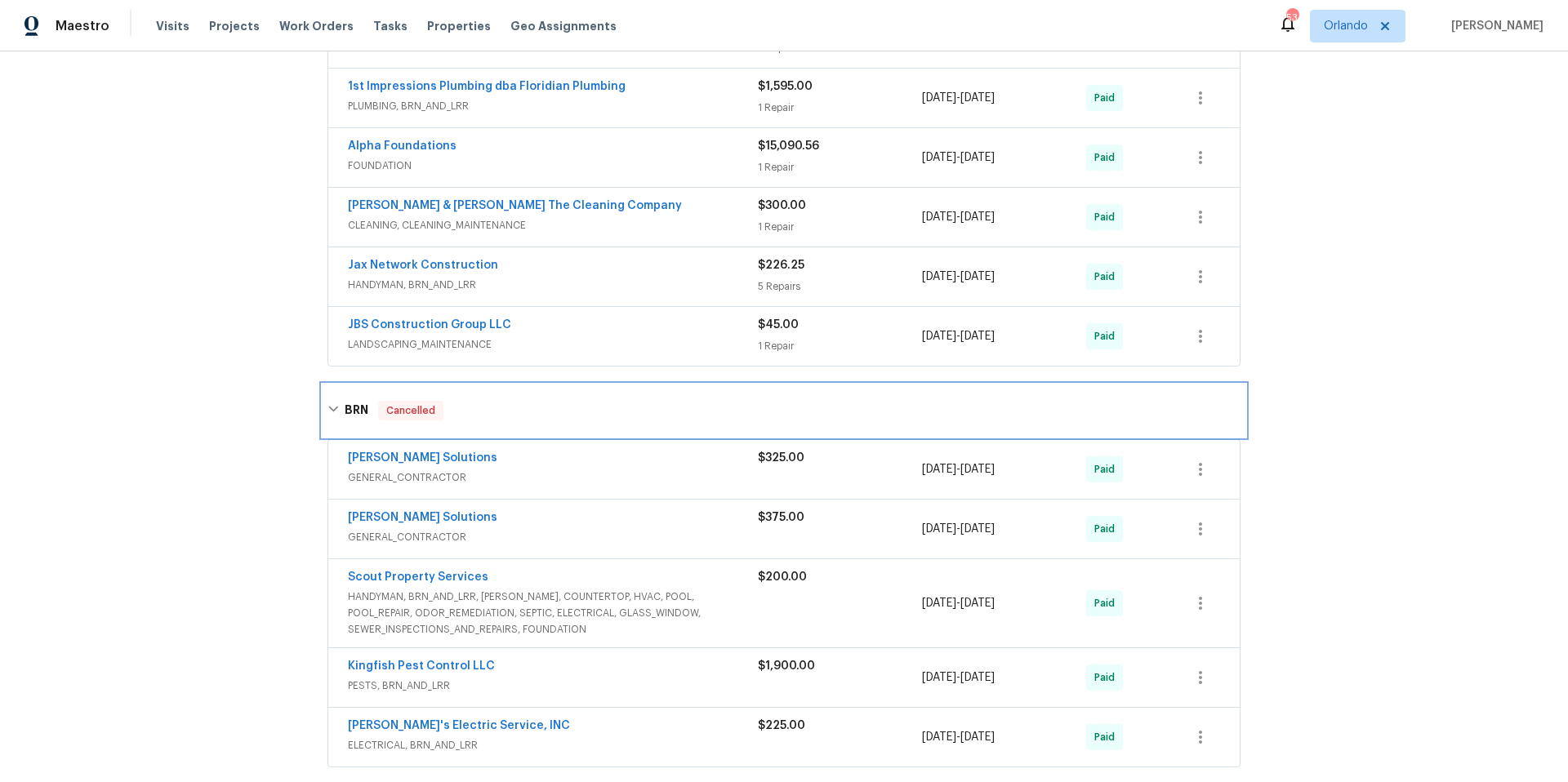
scroll to position [1926, 0]
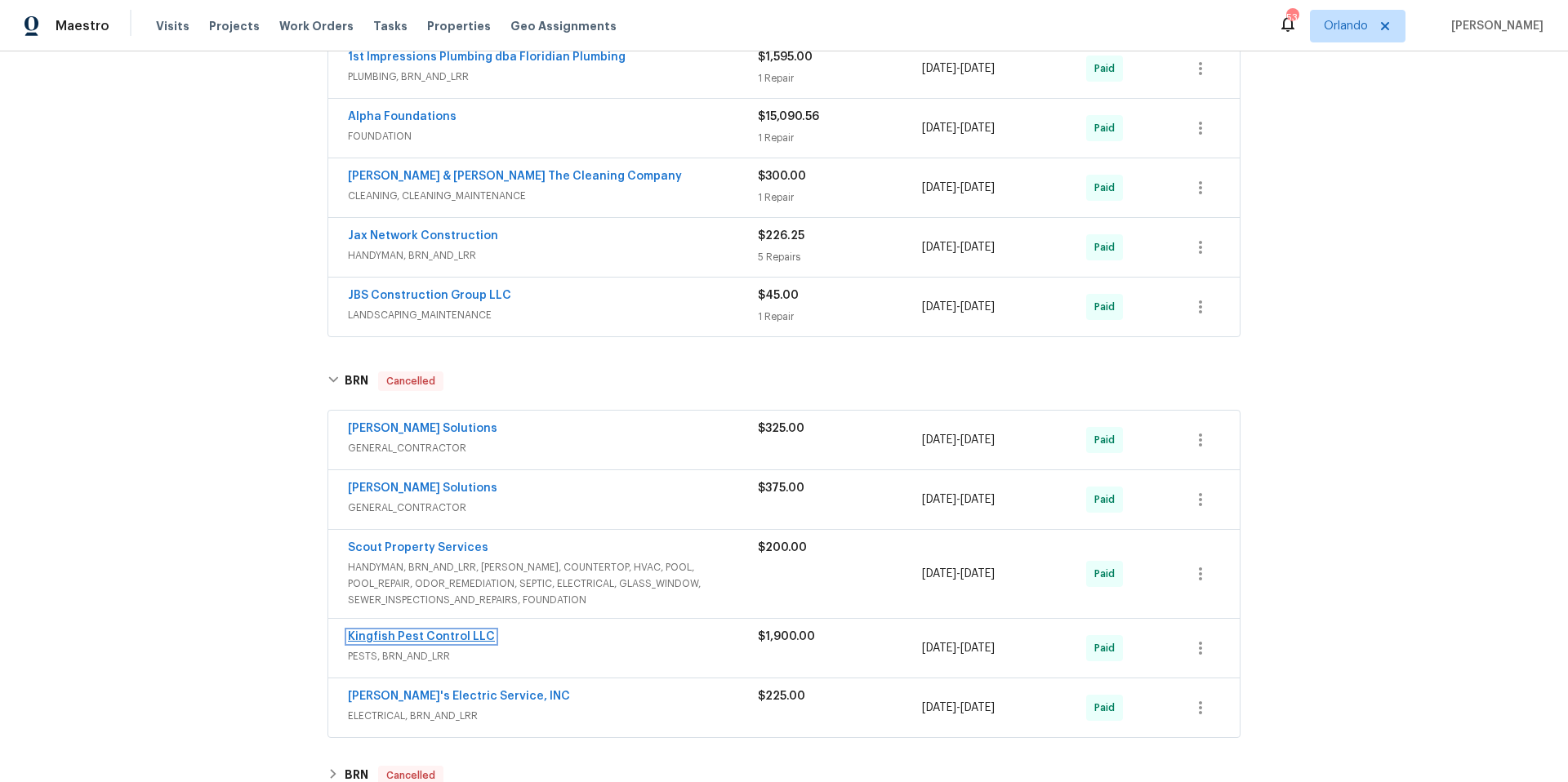
click at [439, 639] on link "Kingfish Pest Control LLC" at bounding box center [421, 637] width 147 height 11
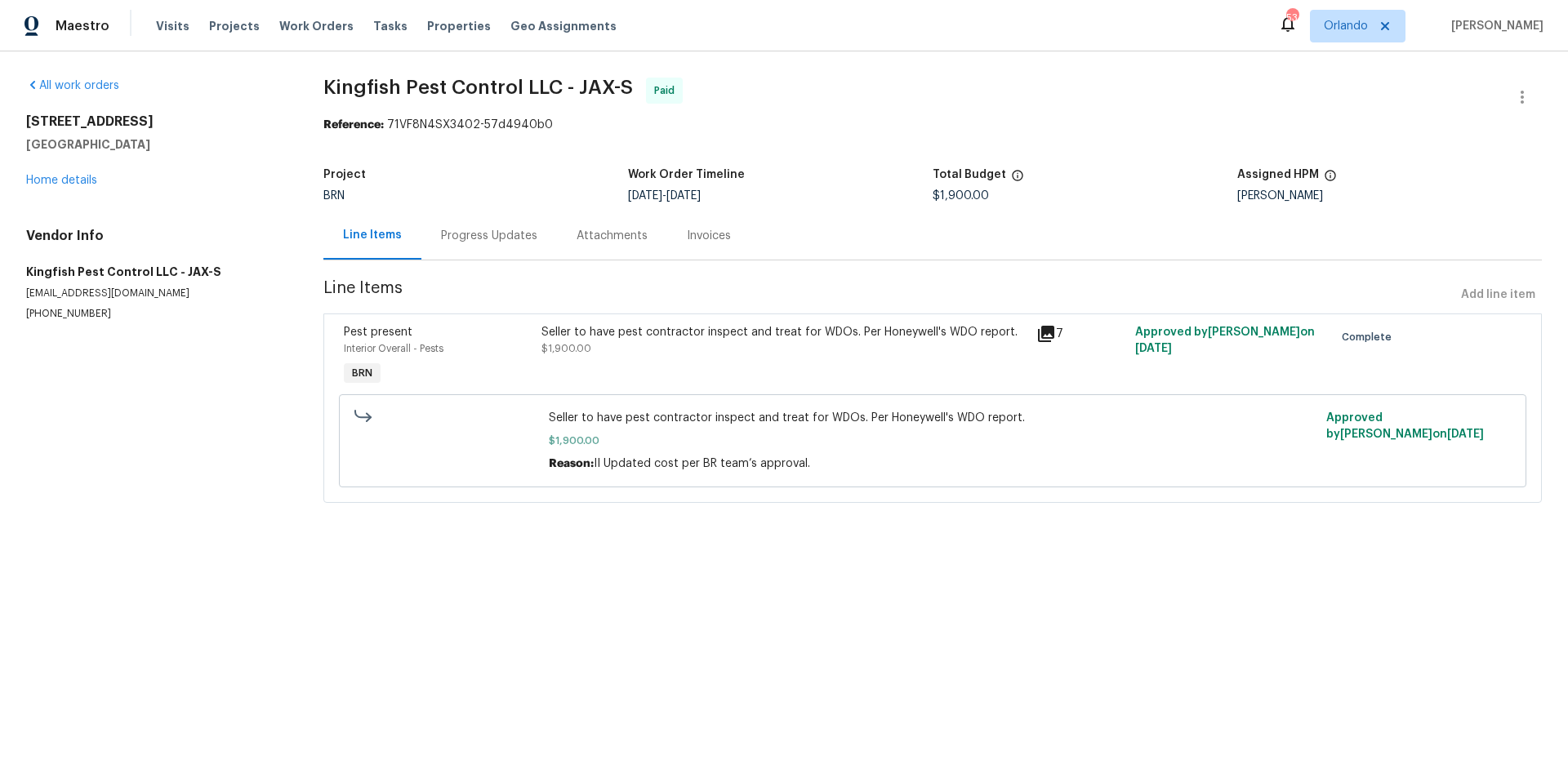
click at [502, 240] on div "Progress Updates" at bounding box center [488, 236] width 96 height 16
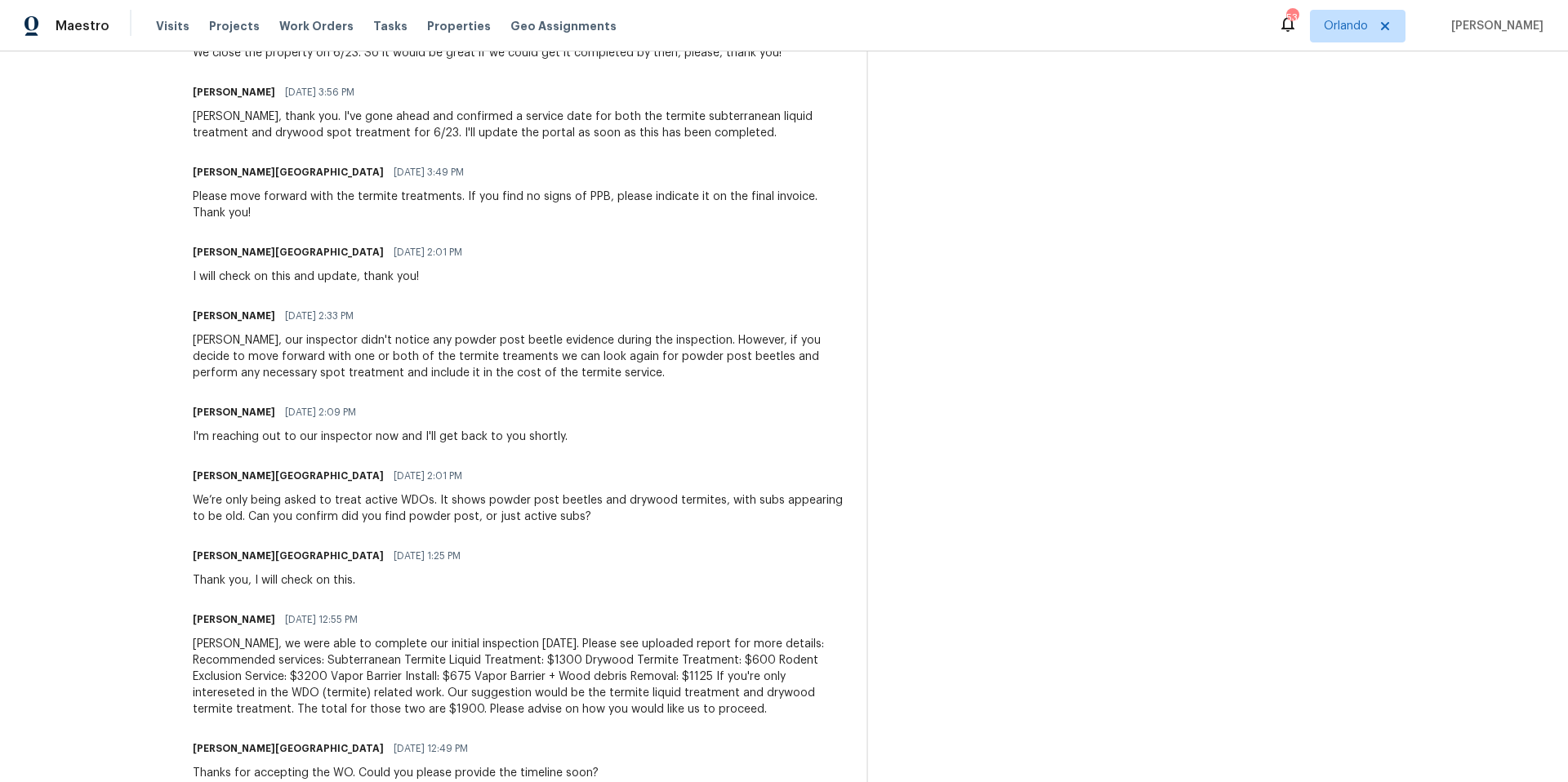
scroll to position [1075, 0]
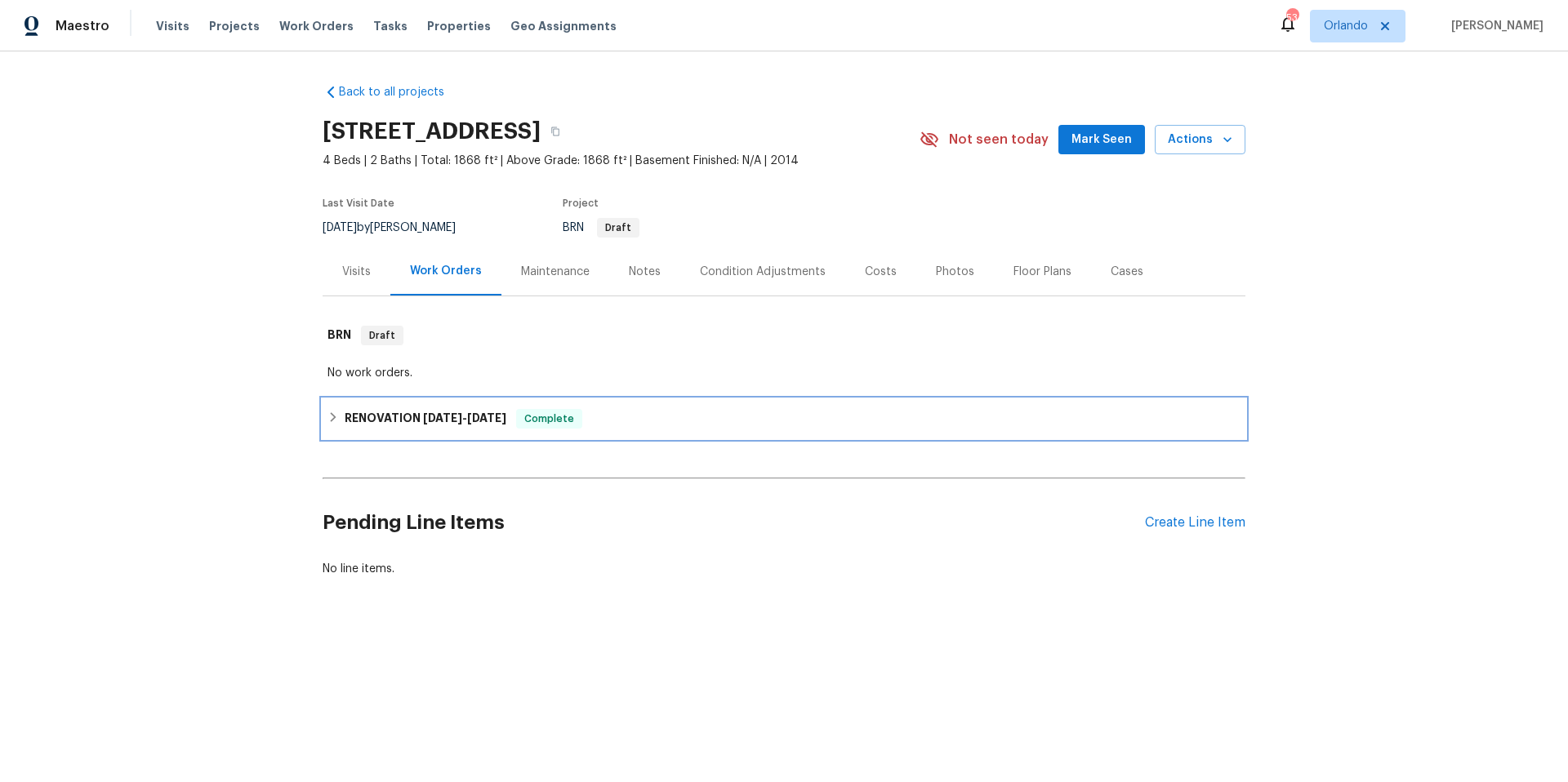
click at [682, 425] on div "RENOVATION 6/30/25 - 7/4/25 Complete" at bounding box center [784, 419] width 913 height 20
